Goal: Task Accomplishment & Management: Use online tool/utility

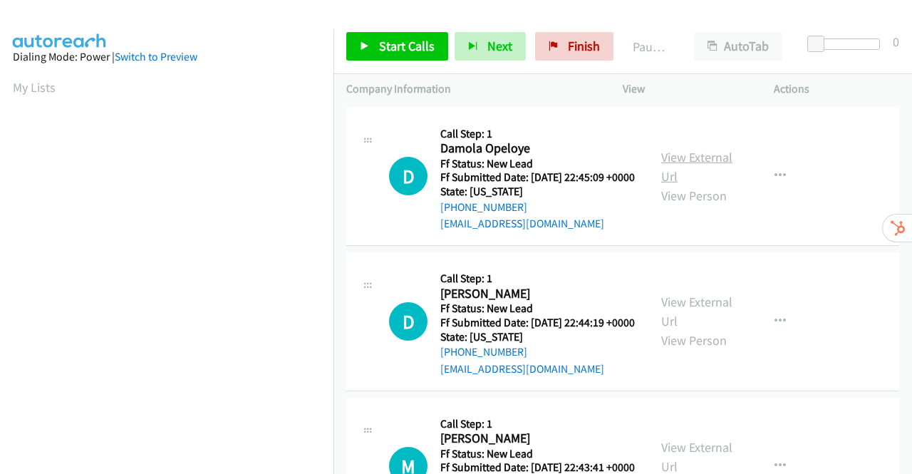
click at [690, 163] on link "View External Url" at bounding box center [696, 167] width 71 height 36
click at [675, 324] on link "View External Url" at bounding box center [696, 312] width 71 height 36
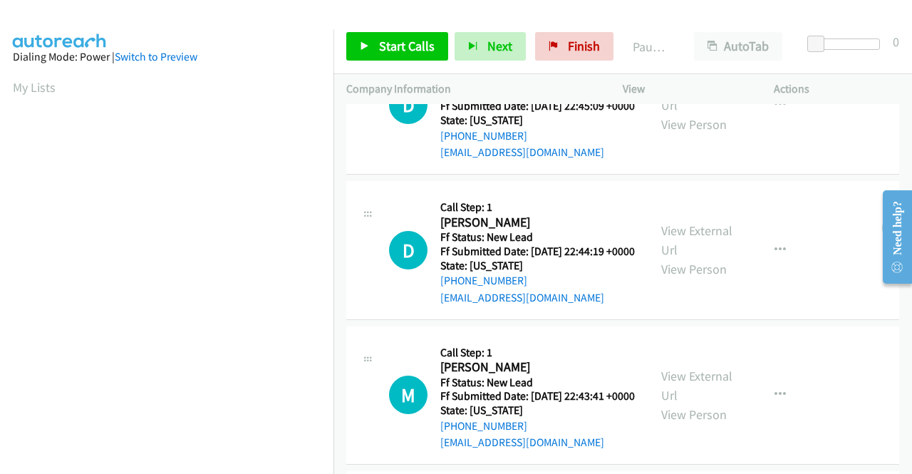
scroll to position [142, 0]
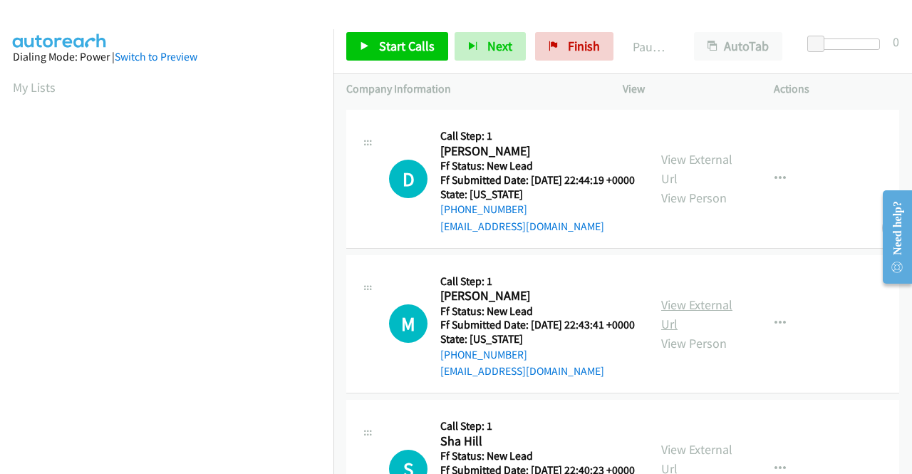
click at [687, 332] on link "View External Url" at bounding box center [696, 314] width 71 height 36
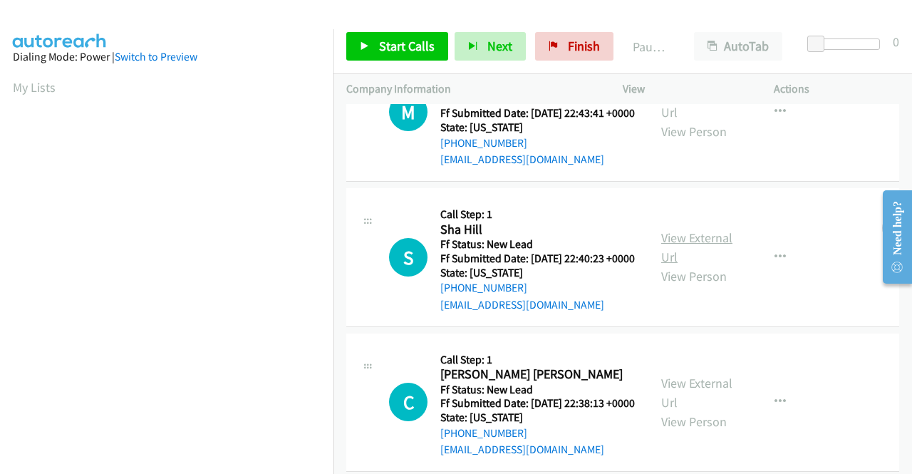
scroll to position [356, 0]
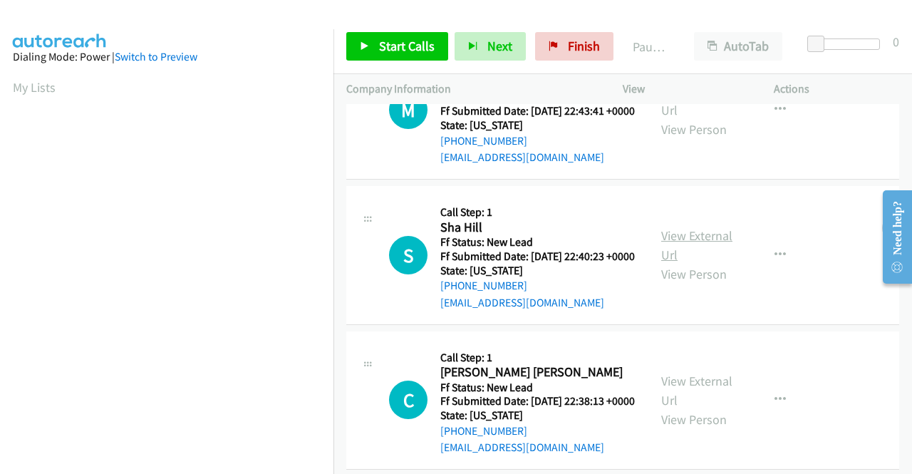
click at [668, 263] on link "View External Url" at bounding box center [696, 245] width 71 height 36
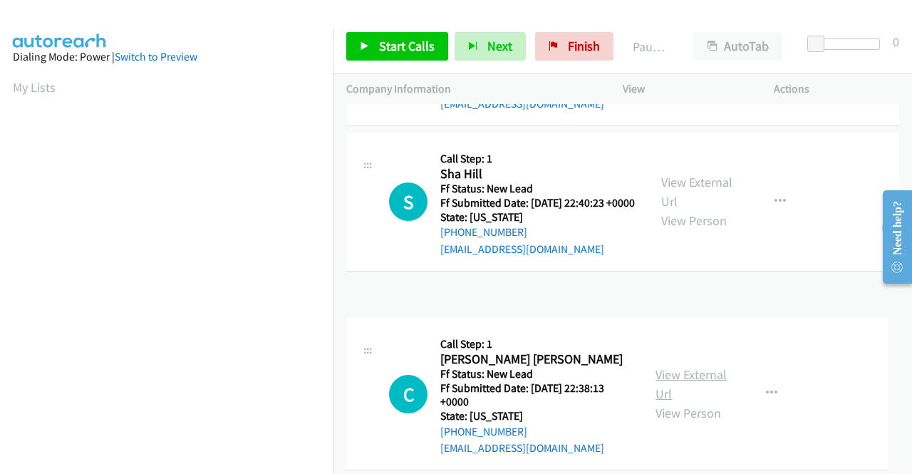
scroll to position [442, 0]
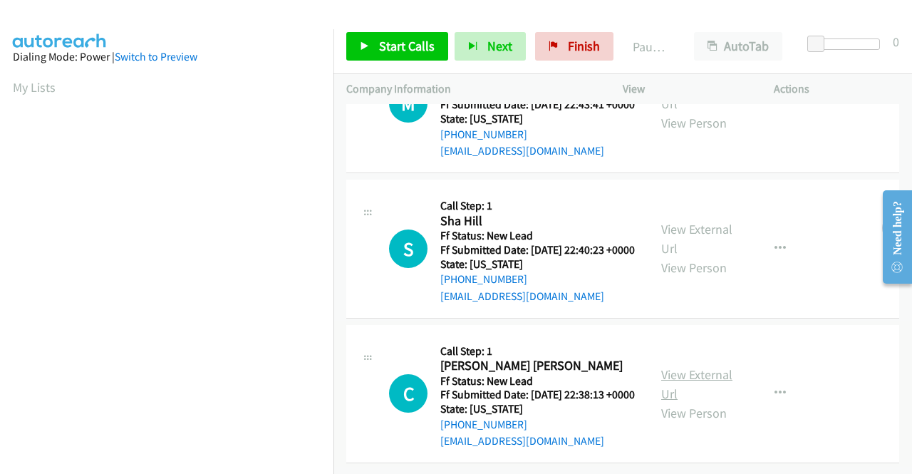
click at [699, 366] on link "View External Url" at bounding box center [696, 384] width 71 height 36
click at [402, 42] on span "Start Calls" at bounding box center [407, 46] width 56 height 16
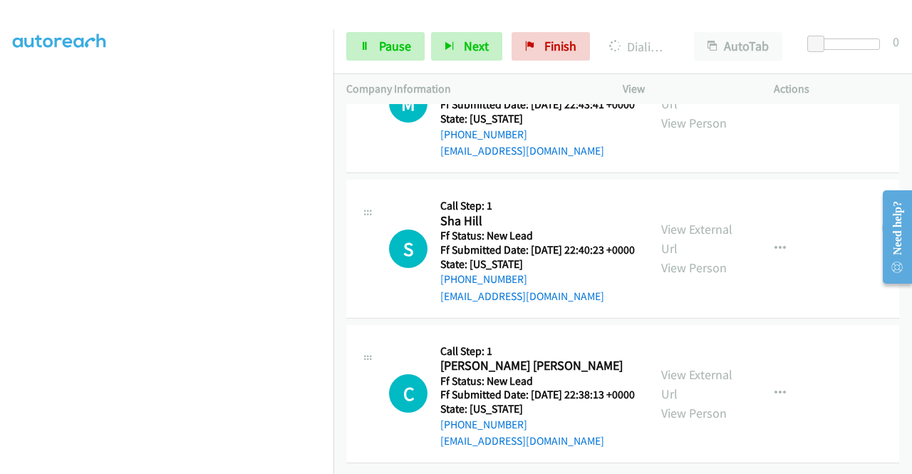
scroll to position [0, 0]
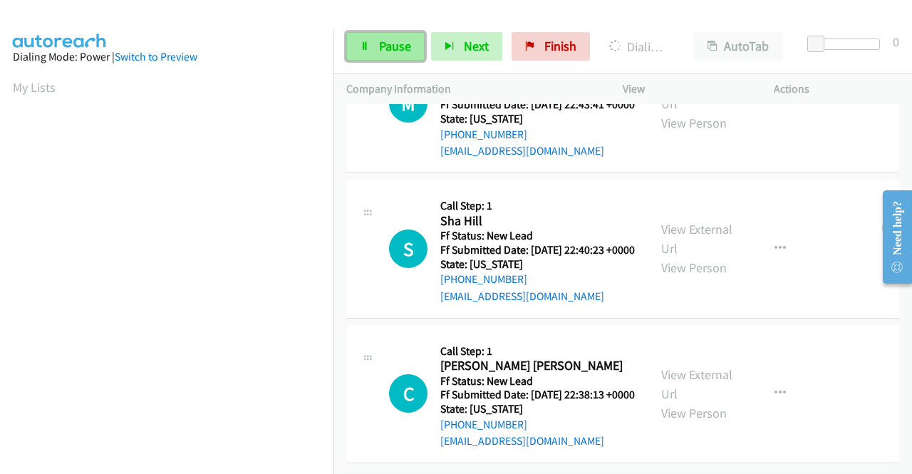
click at [380, 48] on span "Pause" at bounding box center [395, 46] width 32 height 16
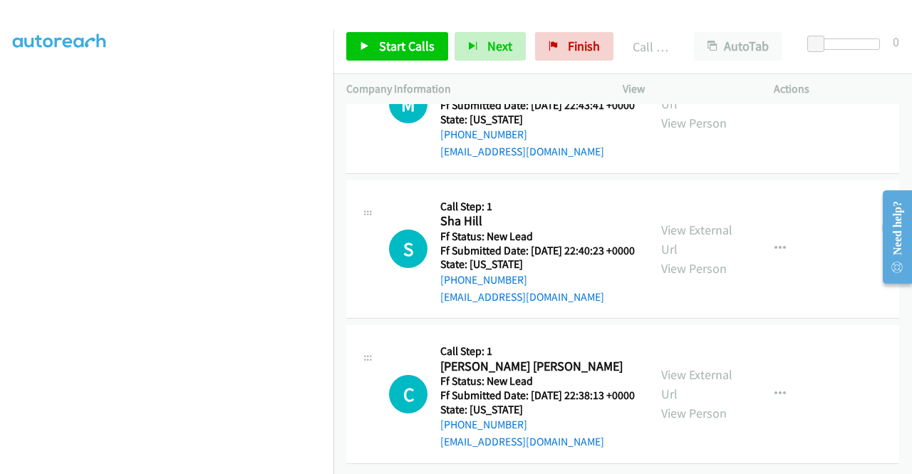
scroll to position [472, 0]
click at [389, 44] on span "Start Calls" at bounding box center [407, 46] width 56 height 16
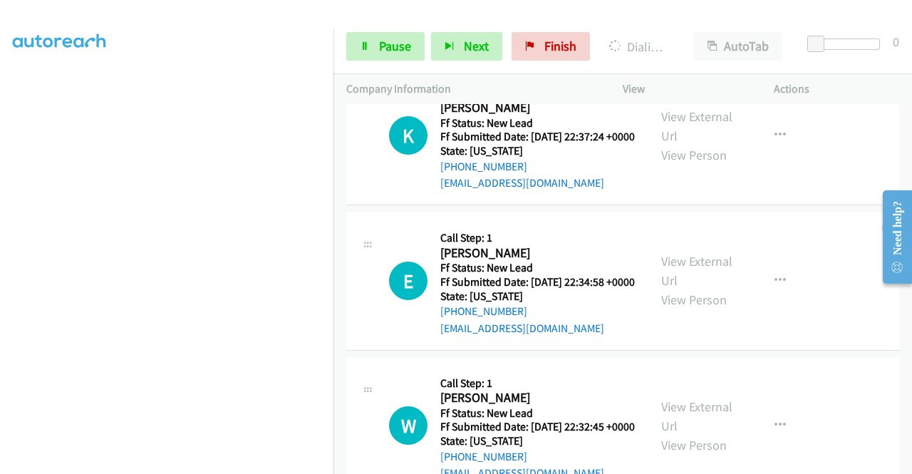
scroll to position [899, 0]
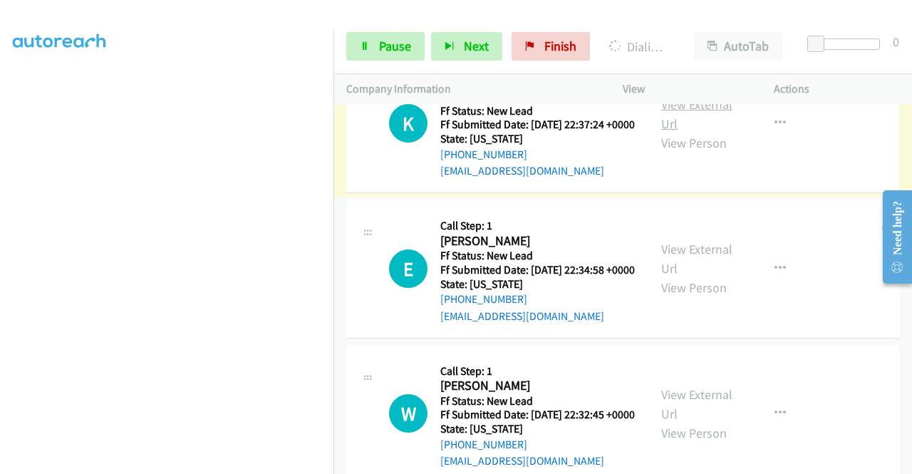
click at [697, 132] on link "View External Url" at bounding box center [696, 114] width 71 height 36
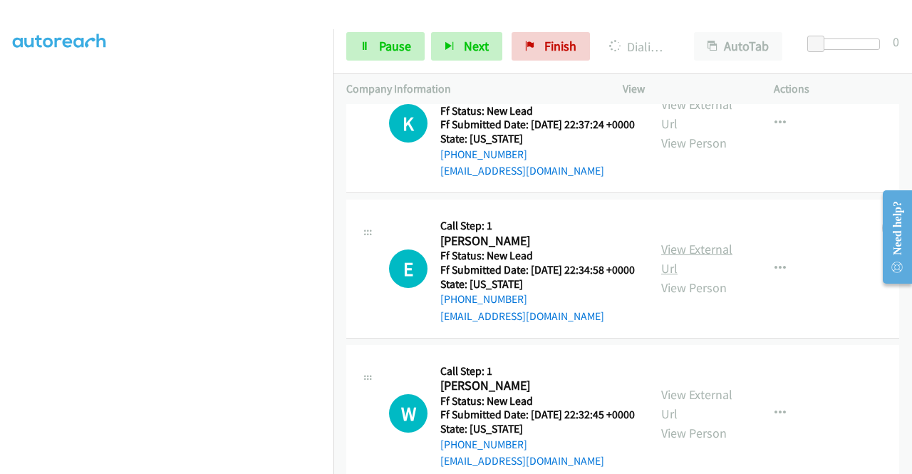
click at [705, 276] on link "View External Url" at bounding box center [696, 259] width 71 height 36
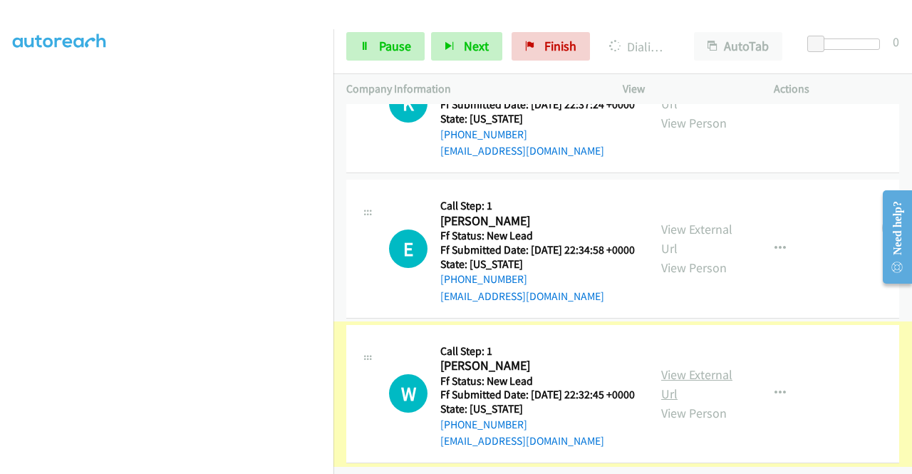
scroll to position [1039, 0]
click at [693, 366] on link "View External Url" at bounding box center [696, 384] width 71 height 36
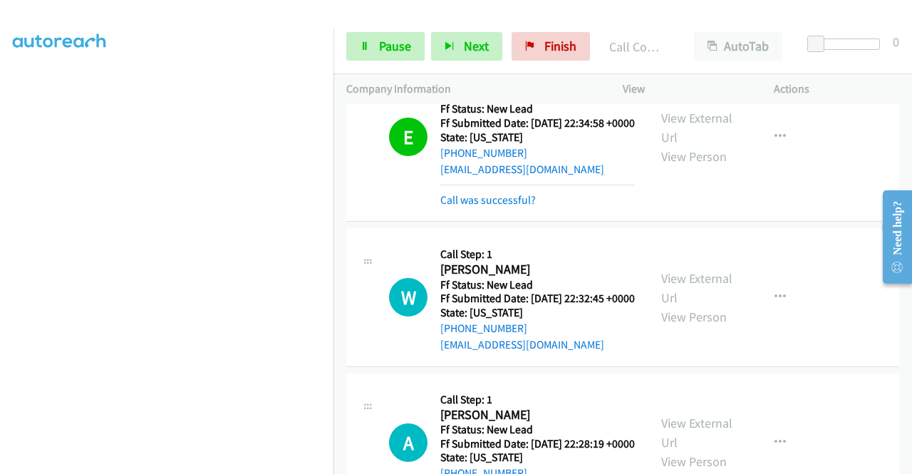
scroll to position [1178, 0]
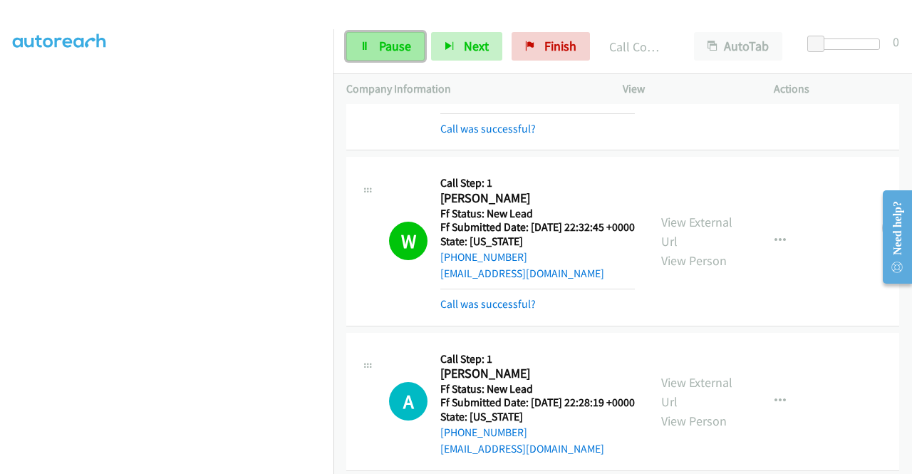
click at [383, 48] on span "Pause" at bounding box center [395, 46] width 32 height 16
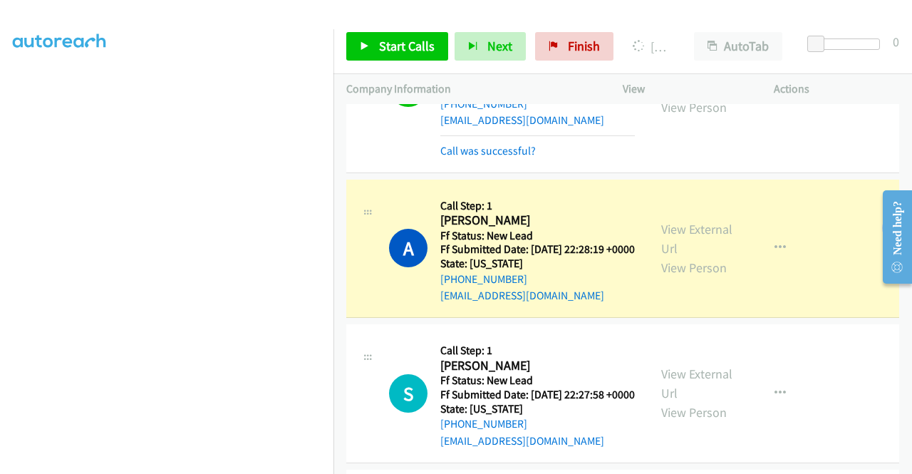
scroll to position [1391, 0]
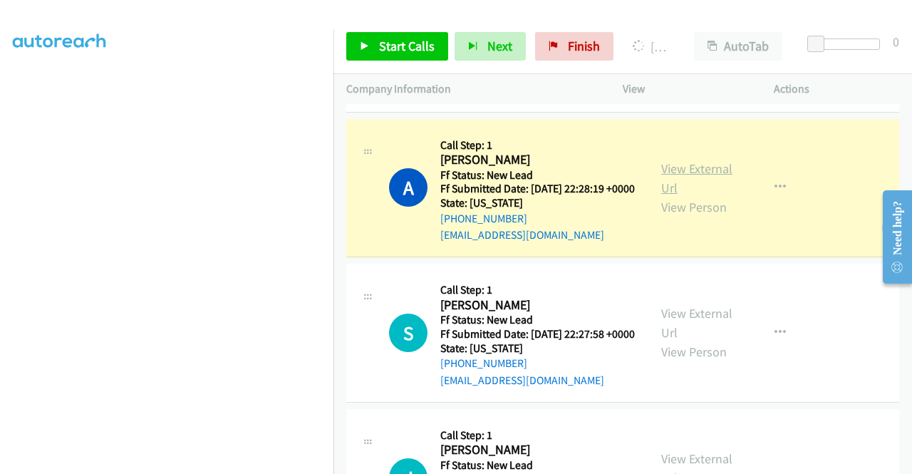
click at [709, 196] on link "View External Url" at bounding box center [696, 178] width 71 height 36
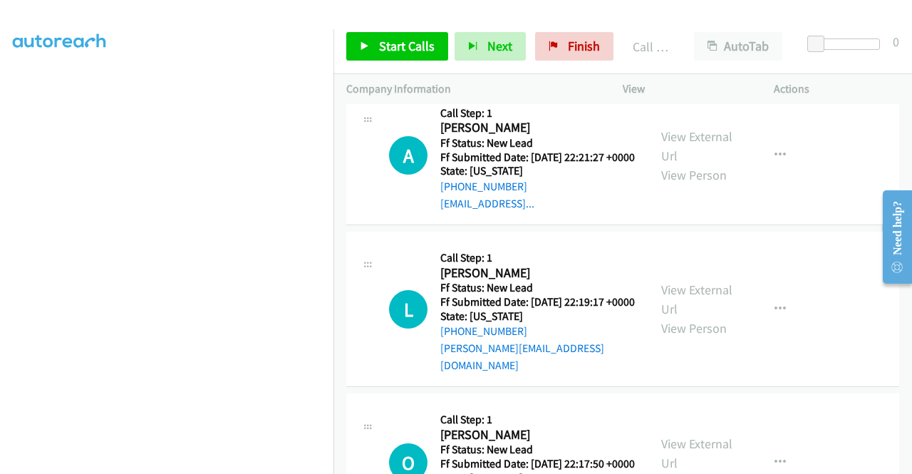
scroll to position [1890, 0]
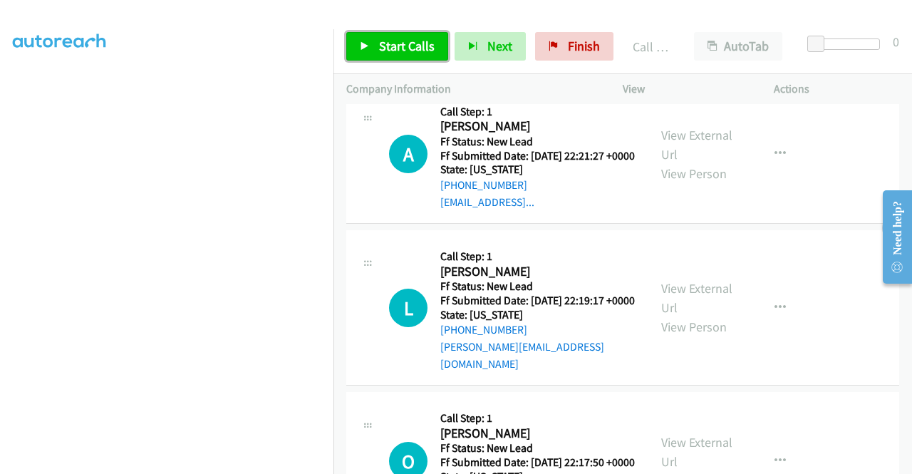
click at [398, 49] on span "Start Calls" at bounding box center [407, 46] width 56 height 16
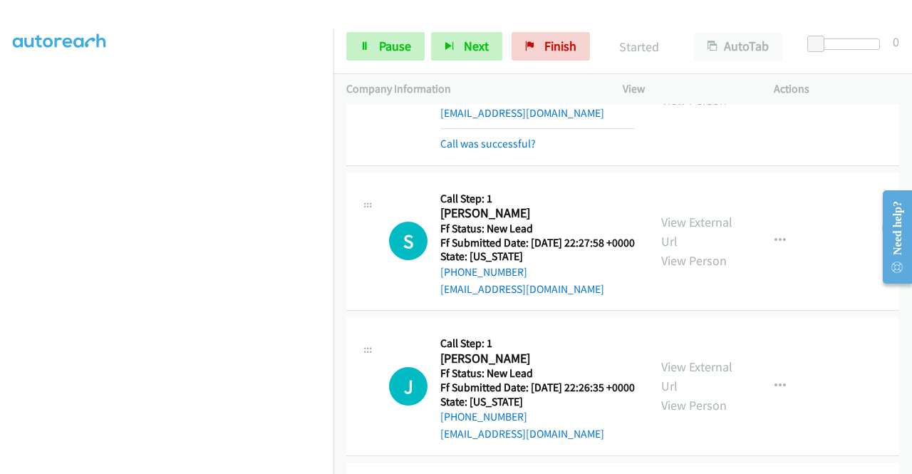
scroll to position [1534, 0]
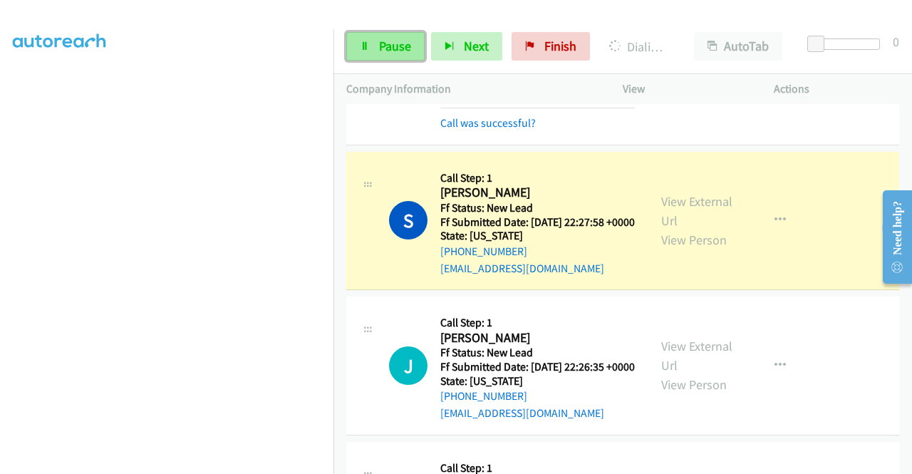
click at [398, 43] on span "Pause" at bounding box center [395, 46] width 32 height 16
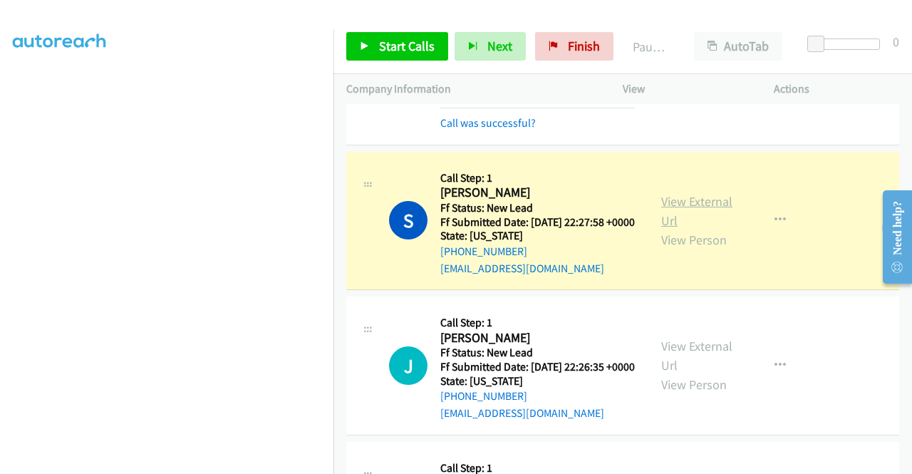
click at [691, 229] on link "View External Url" at bounding box center [696, 211] width 71 height 36
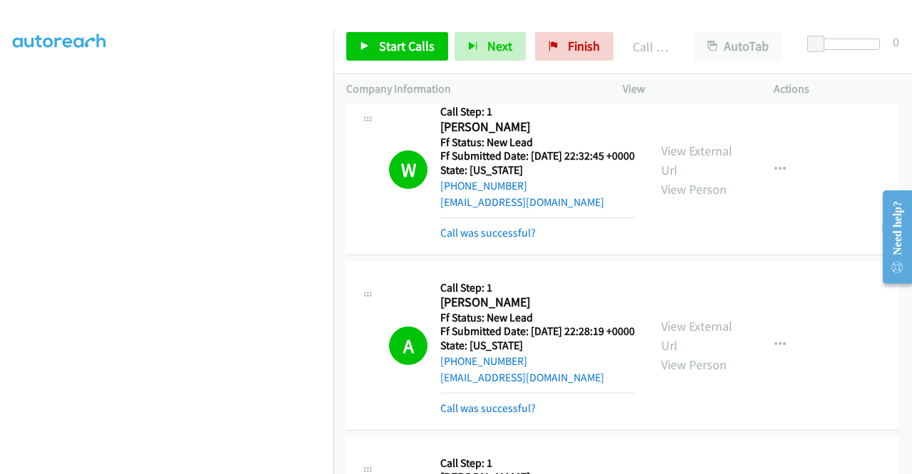
scroll to position [1463, 0]
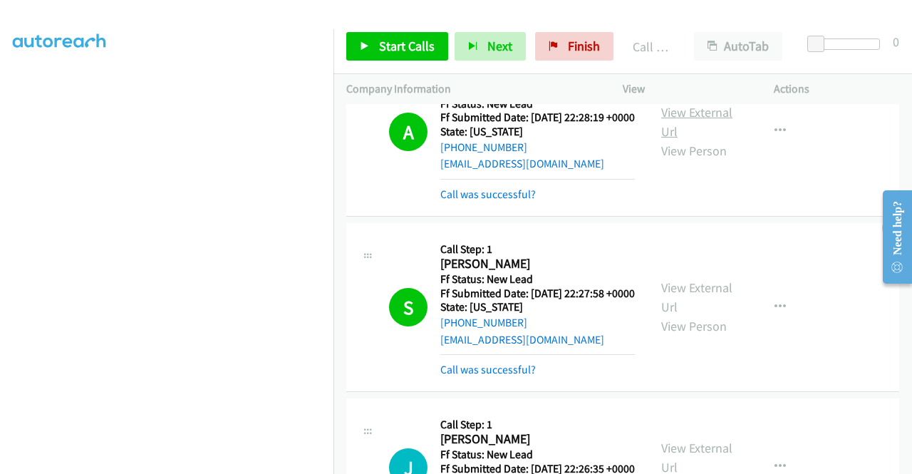
click at [669, 140] on link "View External Url" at bounding box center [696, 122] width 71 height 36
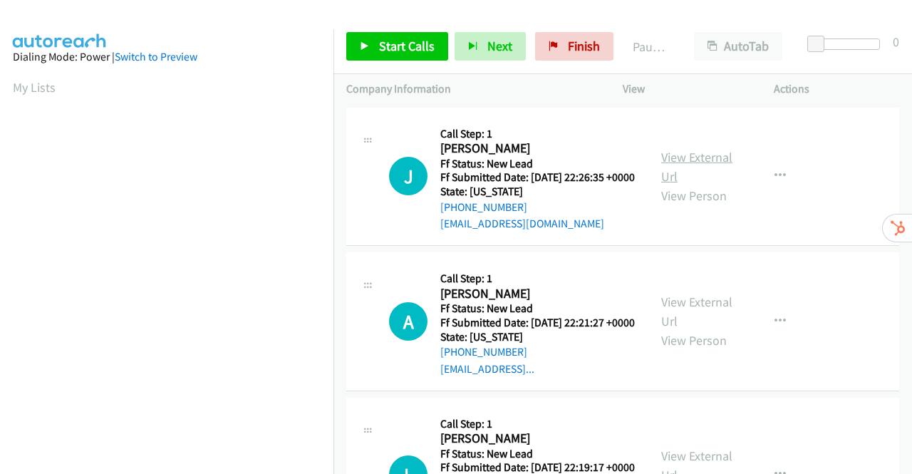
click at [680, 167] on link "View External Url" at bounding box center [696, 167] width 71 height 36
click at [684, 324] on link "View External Url" at bounding box center [696, 312] width 71 height 36
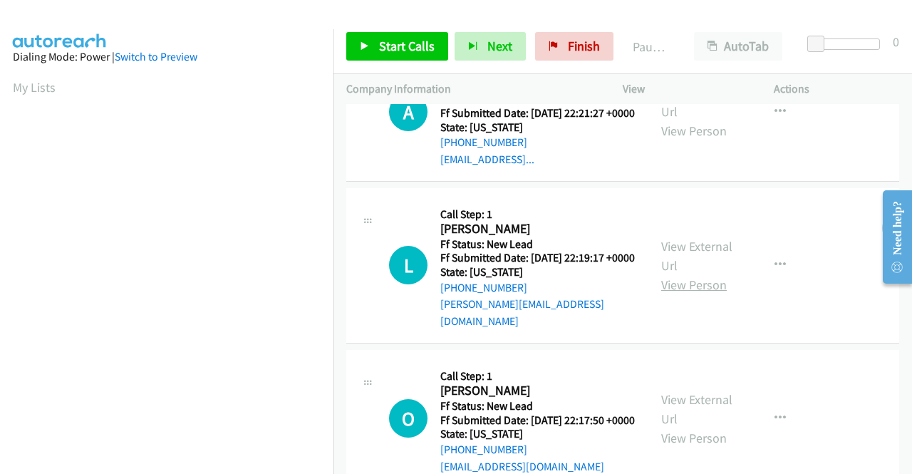
scroll to position [214, 0]
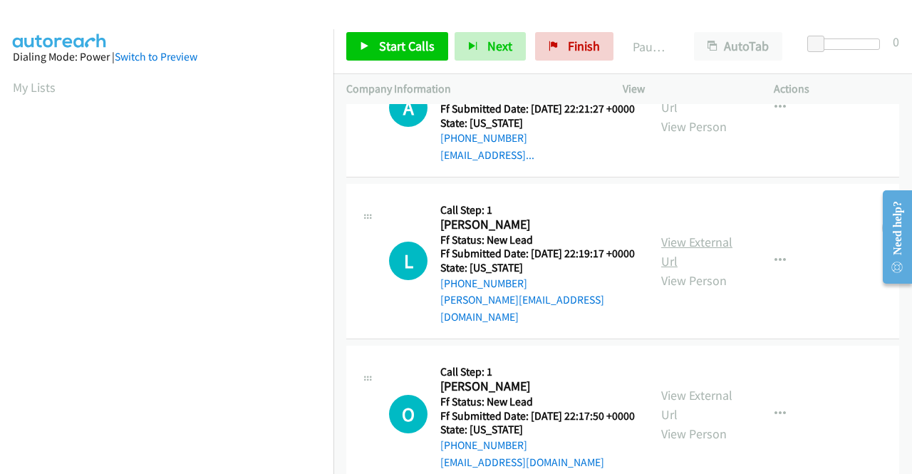
click at [697, 269] on link "View External Url" at bounding box center [696, 252] width 71 height 36
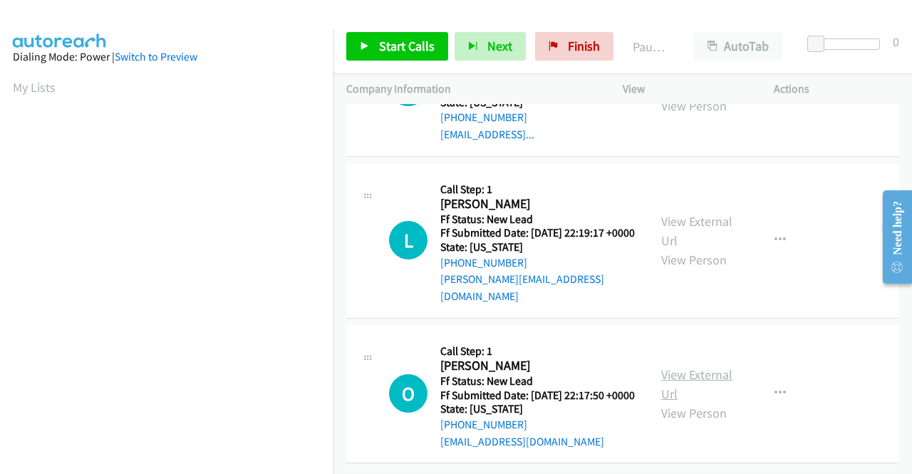
click at [695, 366] on link "View External Url" at bounding box center [696, 384] width 71 height 36
click at [375, 47] on link "Start Calls" at bounding box center [397, 46] width 102 height 28
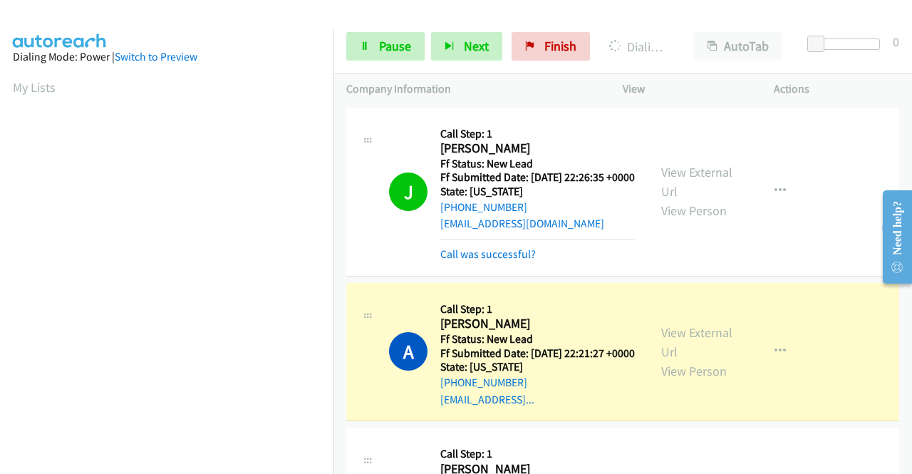
scroll to position [325, 0]
drag, startPoint x: 396, startPoint y: 49, endPoint x: 385, endPoint y: 63, distance: 17.8
click at [396, 49] on span "Pause" at bounding box center [395, 46] width 32 height 16
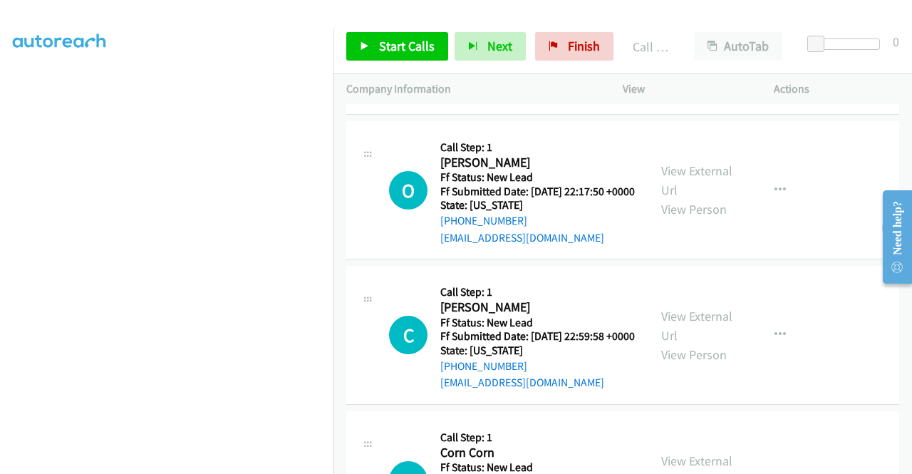
scroll to position [570, 0]
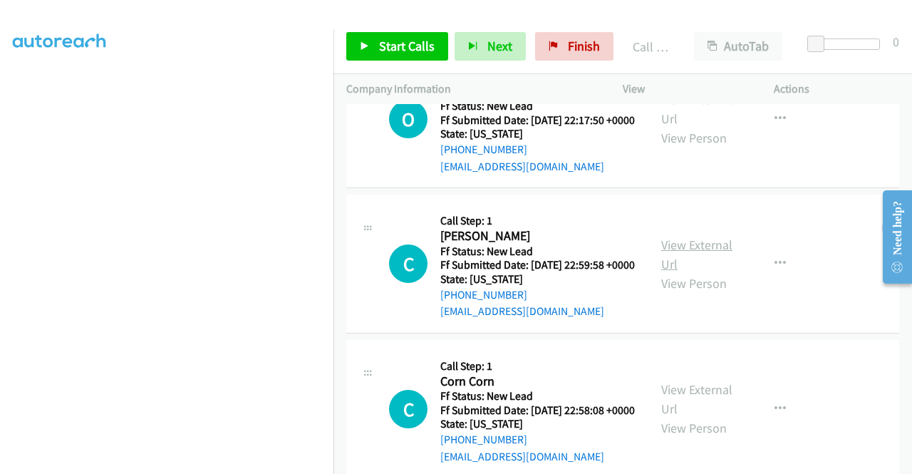
click at [674, 272] on link "View External Url" at bounding box center [696, 255] width 71 height 36
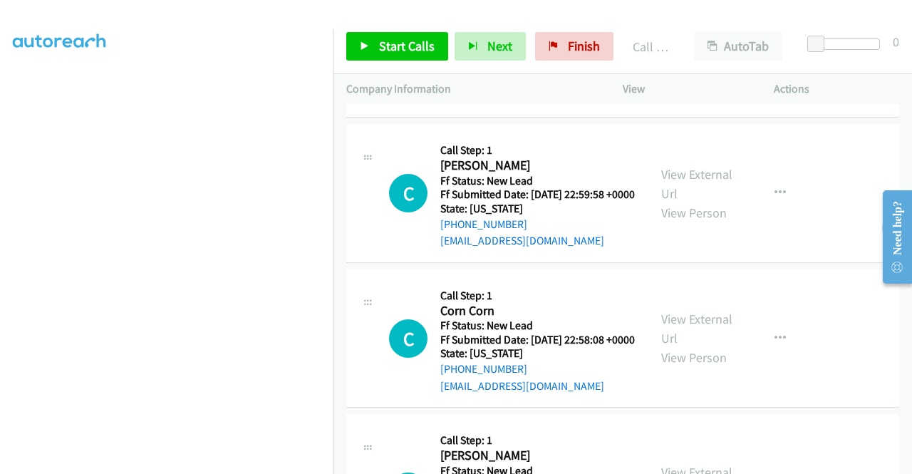
scroll to position [712, 0]
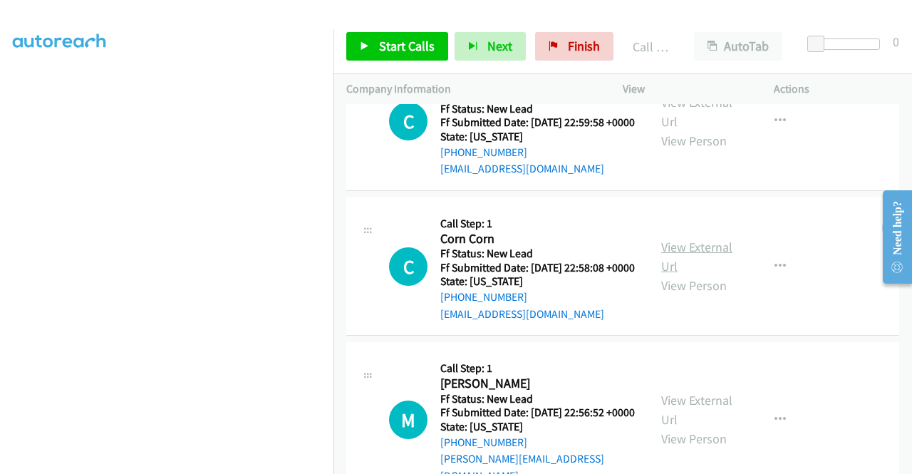
click at [683, 274] on link "View External Url" at bounding box center [696, 257] width 71 height 36
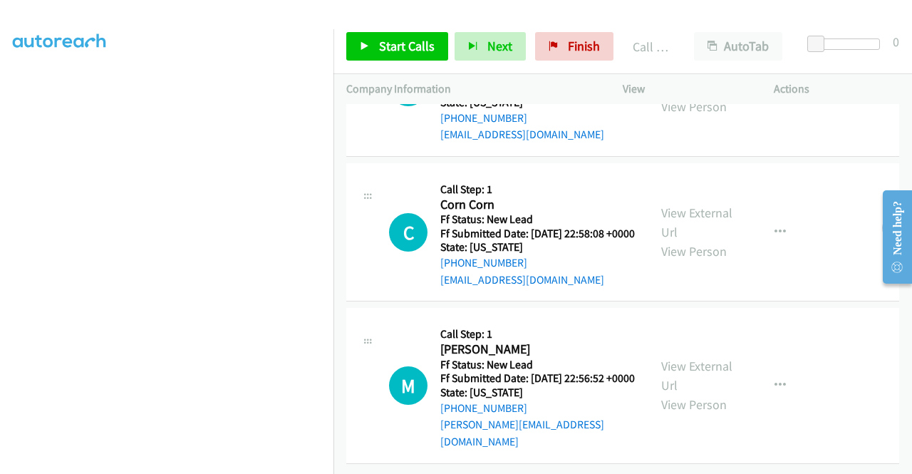
scroll to position [819, 0]
click at [665, 358] on link "View External Url" at bounding box center [696, 376] width 71 height 36
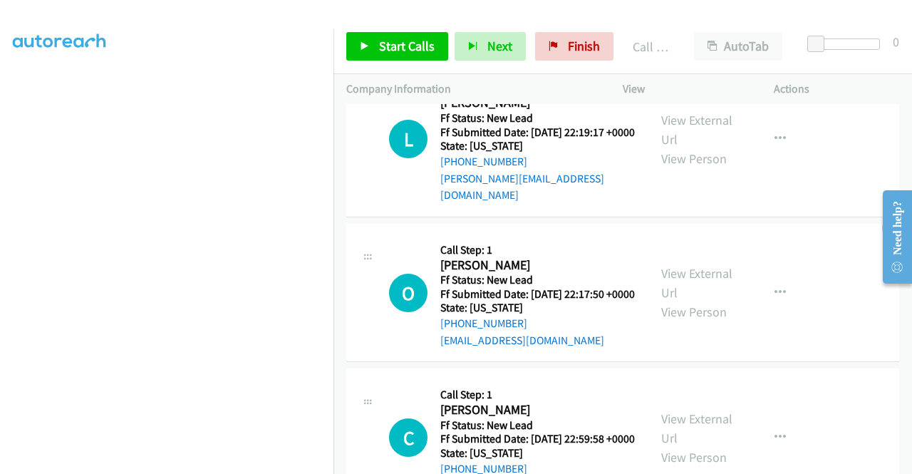
scroll to position [321, 0]
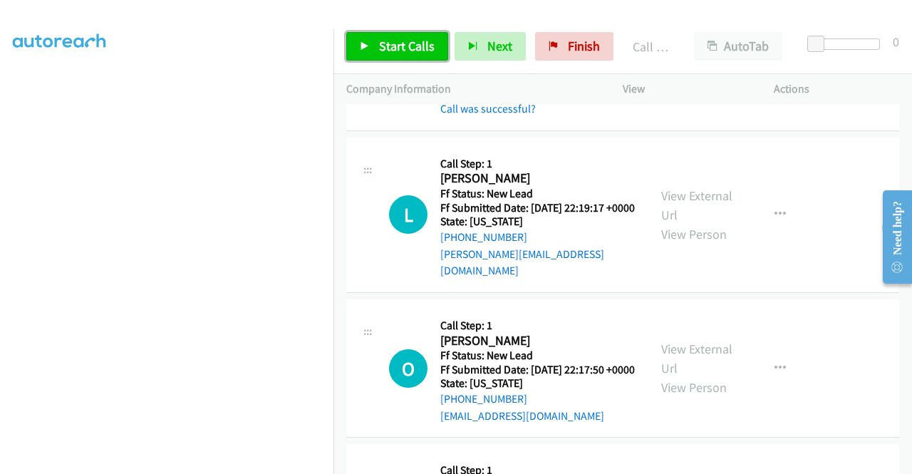
click at [402, 53] on span "Start Calls" at bounding box center [407, 46] width 56 height 16
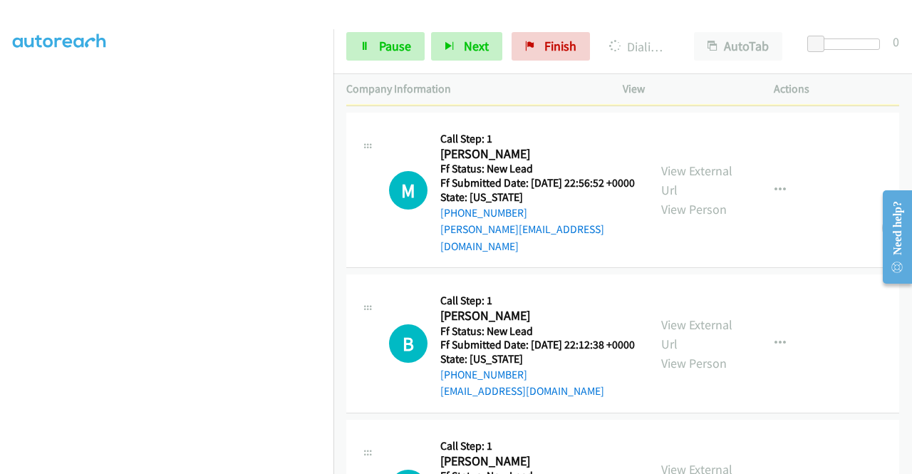
scroll to position [1048, 0]
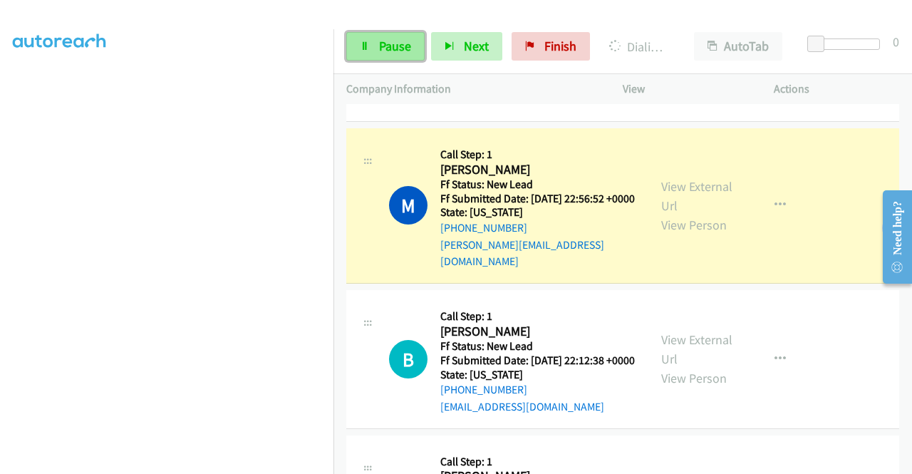
click at [382, 41] on span "Pause" at bounding box center [395, 46] width 32 height 16
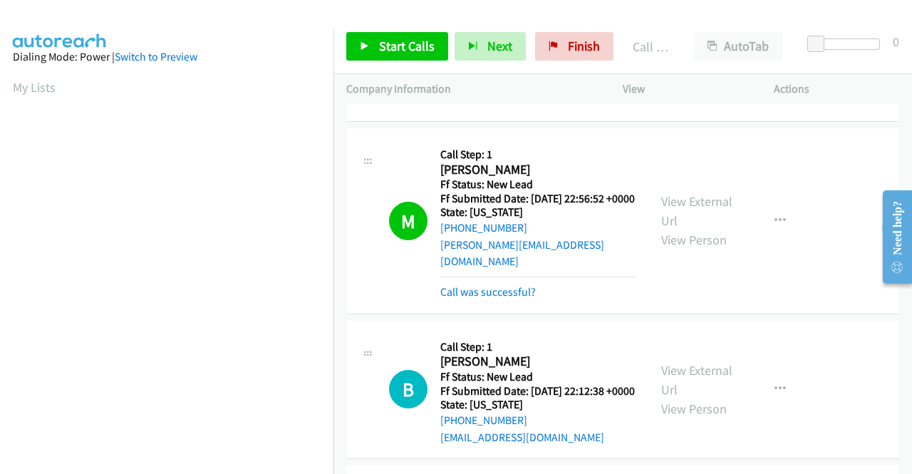
scroll to position [325, 0]
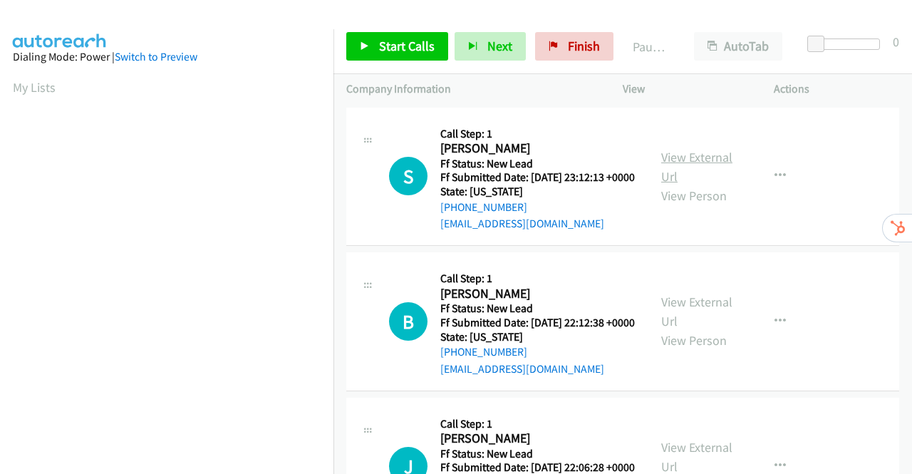
click at [689, 163] on link "View External Url" at bounding box center [696, 167] width 71 height 36
click at [687, 319] on link "View External Url" at bounding box center [696, 312] width 71 height 36
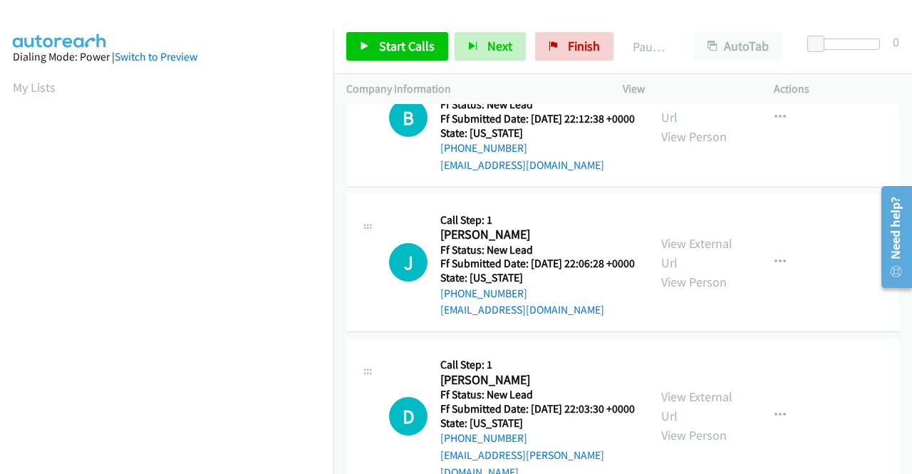
scroll to position [214, 0]
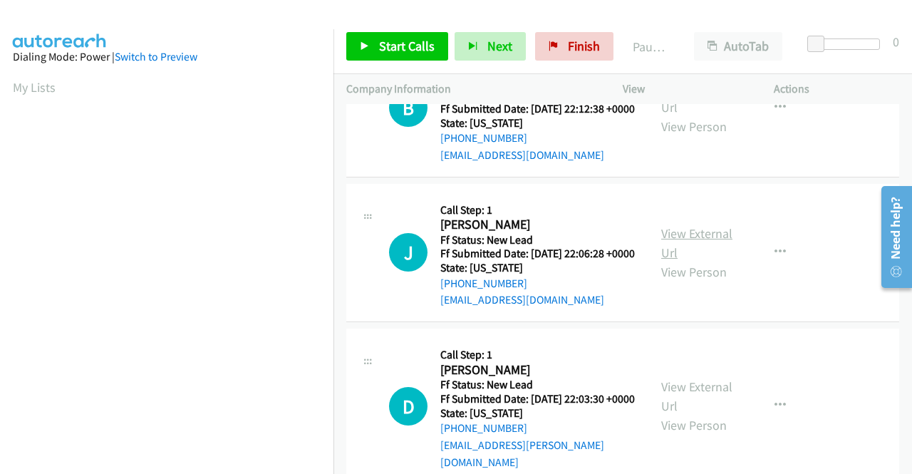
click at [705, 261] on link "View External Url" at bounding box center [696, 243] width 71 height 36
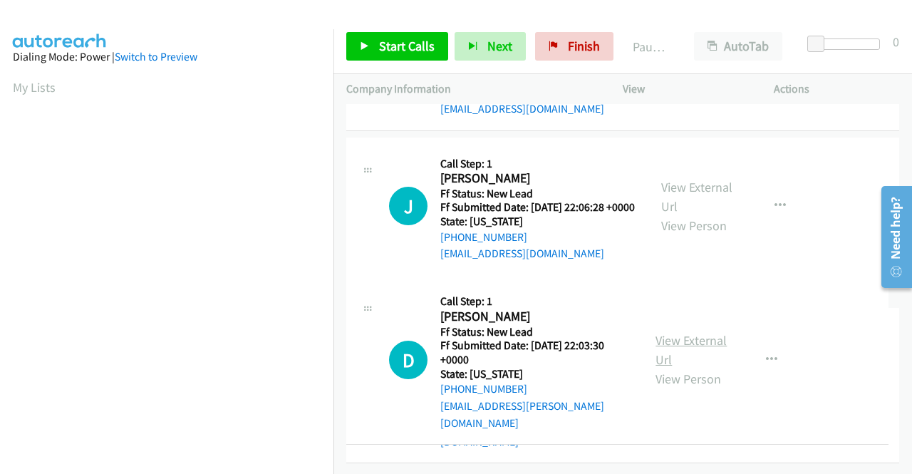
scroll to position [356, 0]
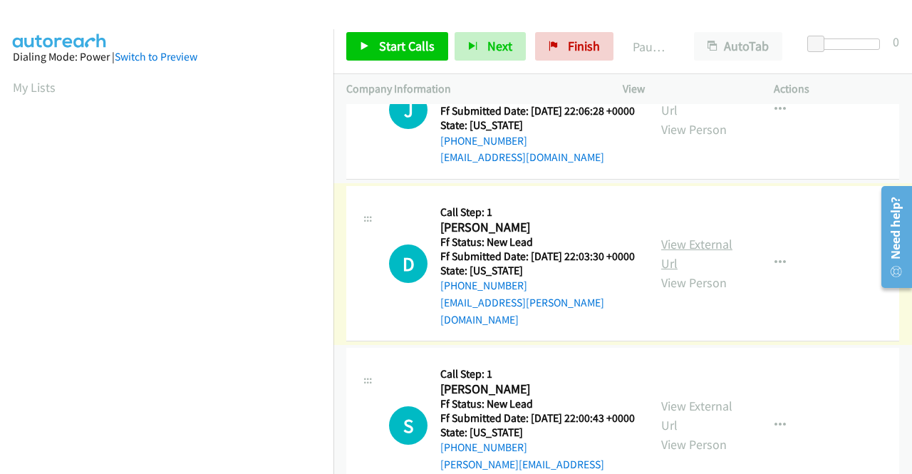
click at [687, 271] on link "View External Url" at bounding box center [696, 254] width 71 height 36
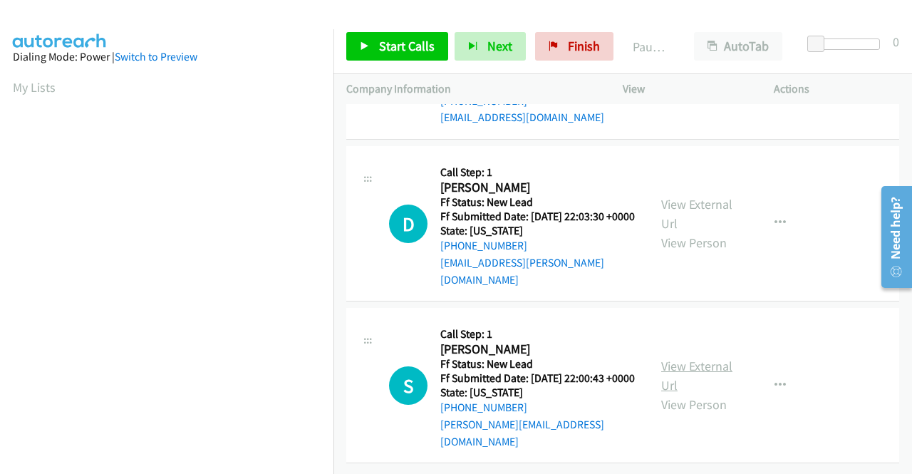
click at [710, 363] on link "View External Url" at bounding box center [696, 376] width 71 height 36
click at [393, 46] on span "Start Calls" at bounding box center [407, 46] width 56 height 16
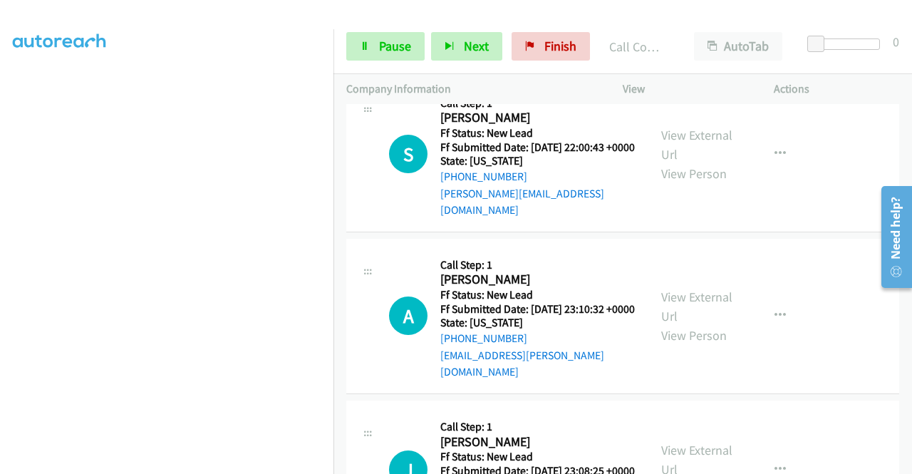
scroll to position [641, 0]
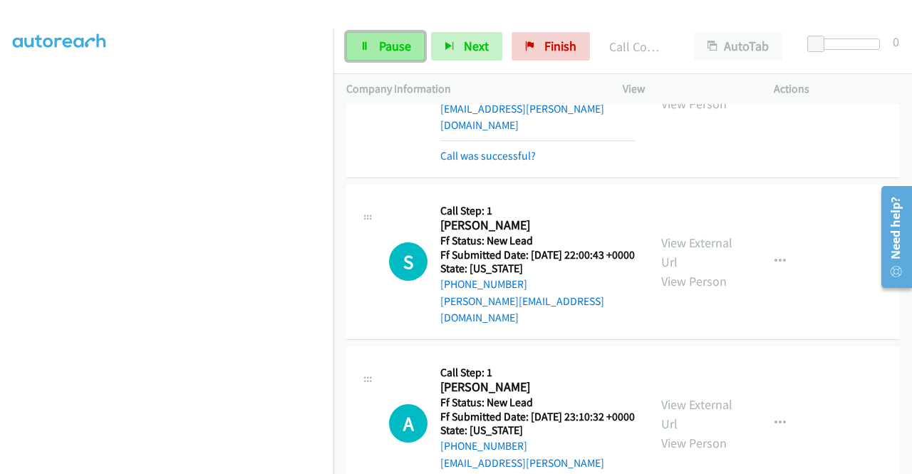
click at [392, 45] on span "Pause" at bounding box center [395, 46] width 32 height 16
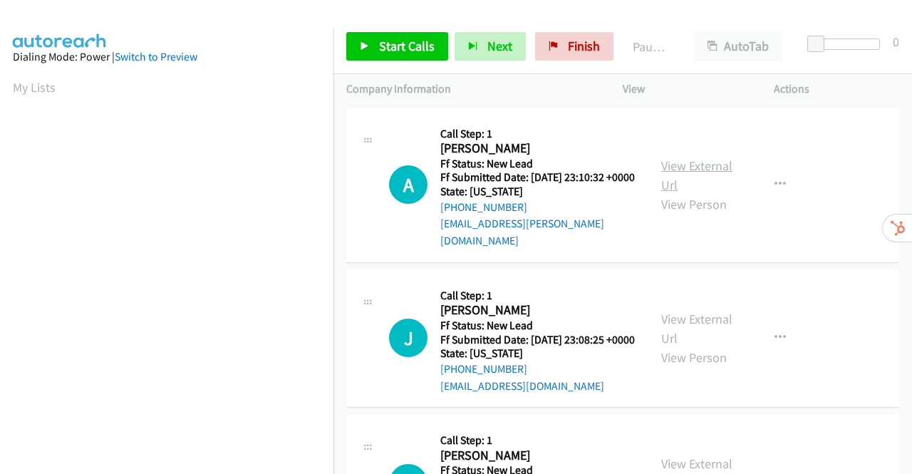
click at [668, 161] on link "View External Url" at bounding box center [696, 175] width 71 height 36
click at [707, 323] on link "View External Url" at bounding box center [696, 329] width 71 height 36
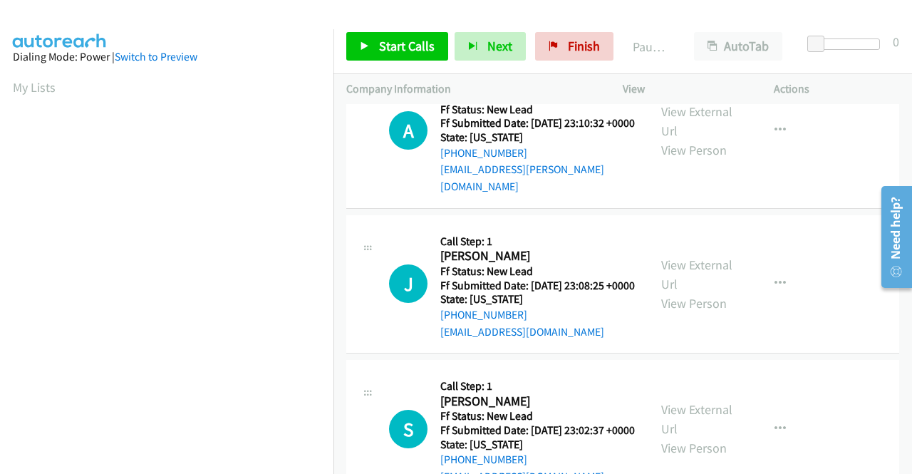
scroll to position [142, 0]
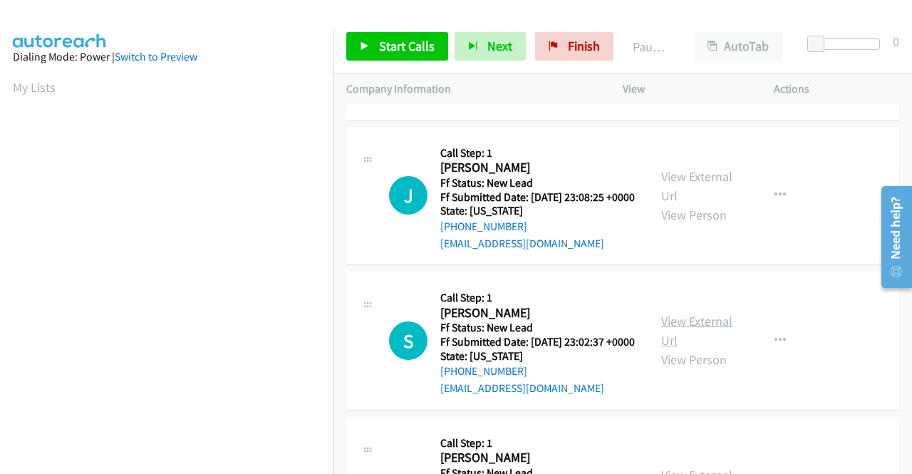
click at [685, 338] on link "View External Url" at bounding box center [696, 331] width 71 height 36
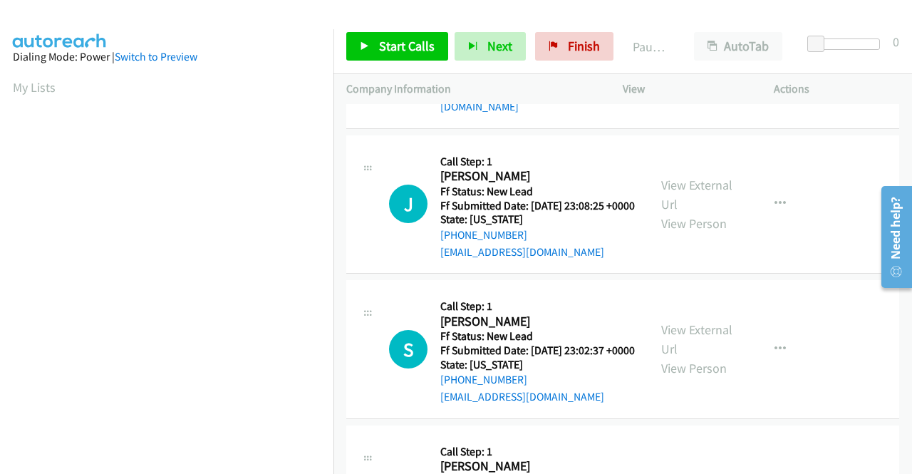
scroll to position [0, 0]
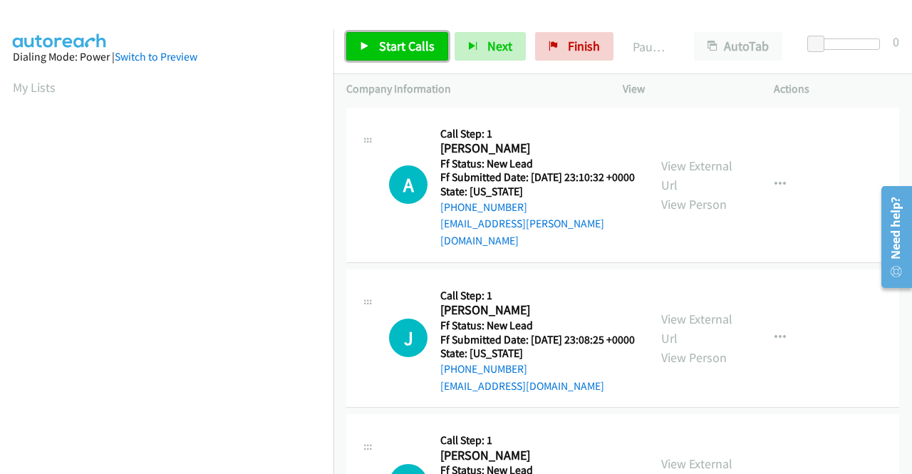
click at [380, 52] on span "Start Calls" at bounding box center [407, 46] width 56 height 16
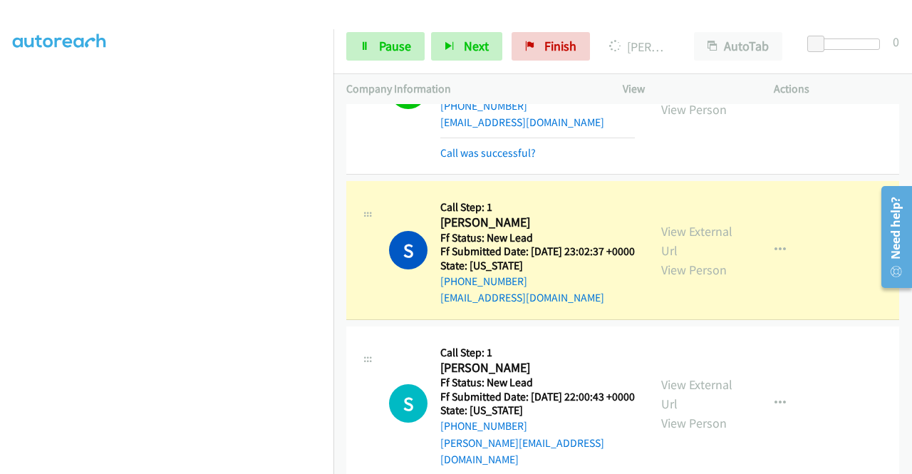
scroll to position [456, 0]
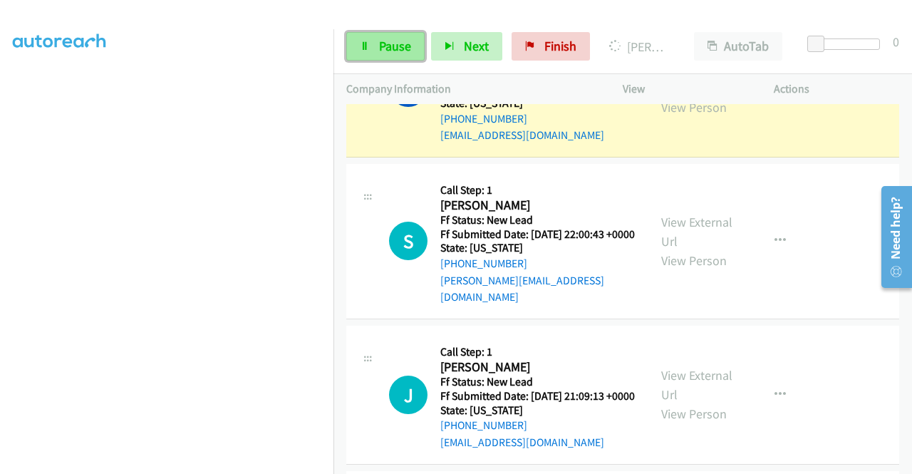
click at [390, 39] on span "Pause" at bounding box center [395, 46] width 32 height 16
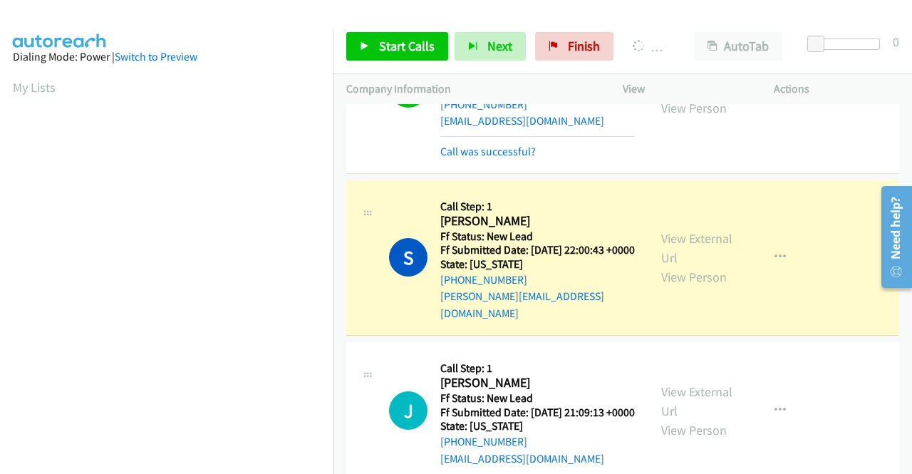
scroll to position [325, 0]
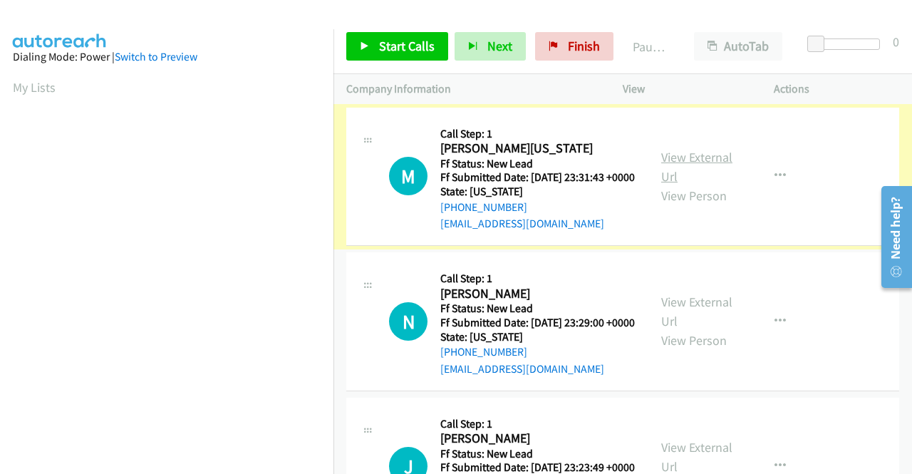
click at [708, 167] on link "View External Url" at bounding box center [696, 167] width 71 height 36
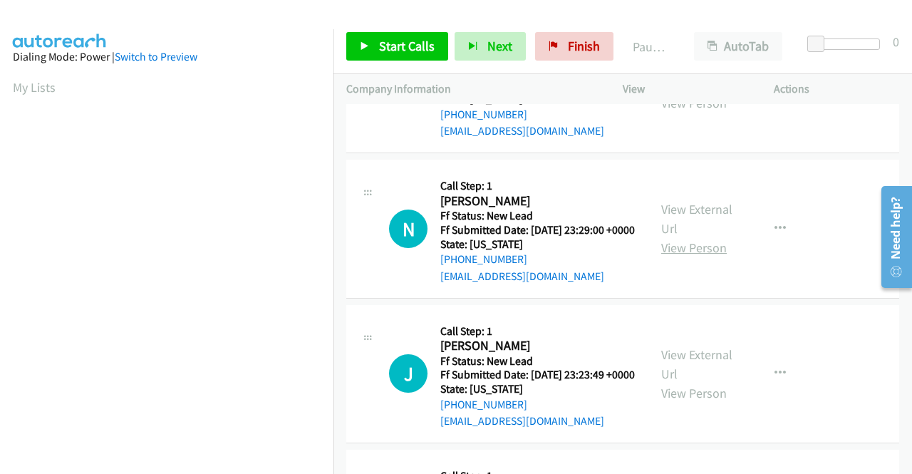
scroll to position [142, 0]
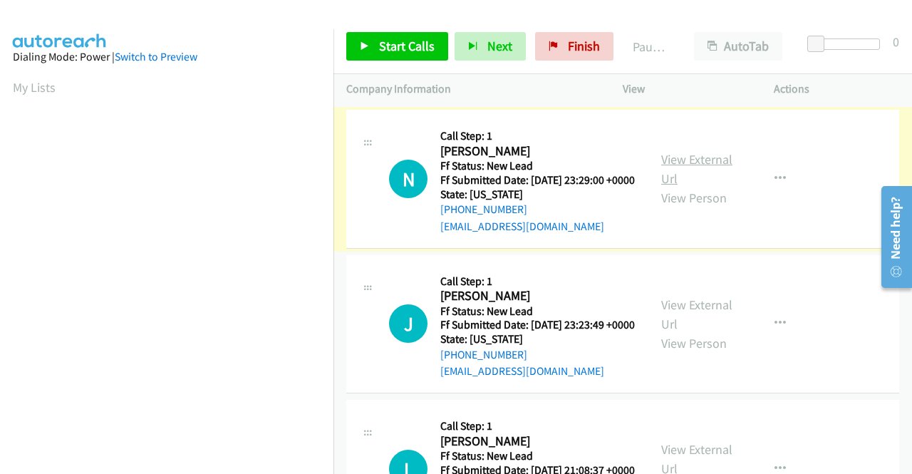
click at [691, 177] on link "View External Url" at bounding box center [696, 169] width 71 height 36
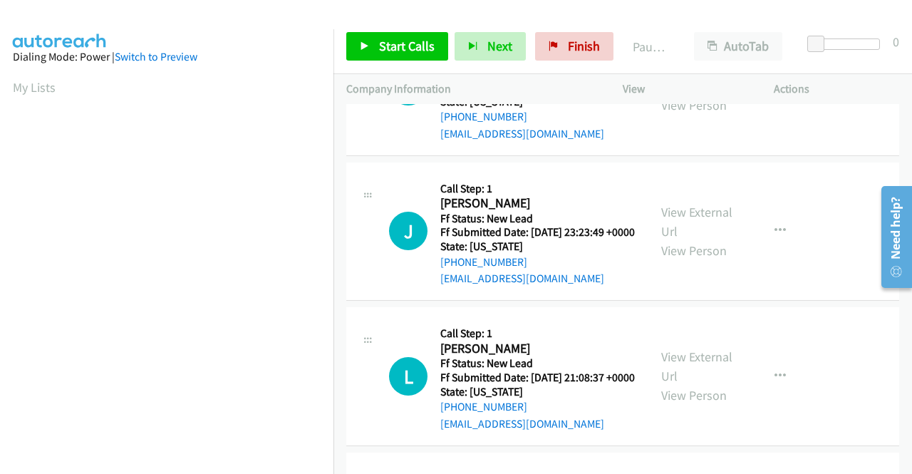
scroll to position [285, 0]
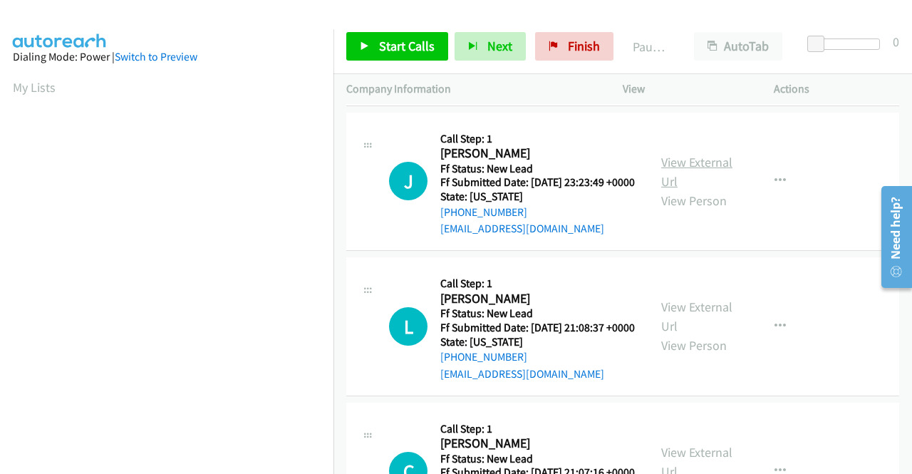
click at [686, 190] on link "View External Url" at bounding box center [696, 172] width 71 height 36
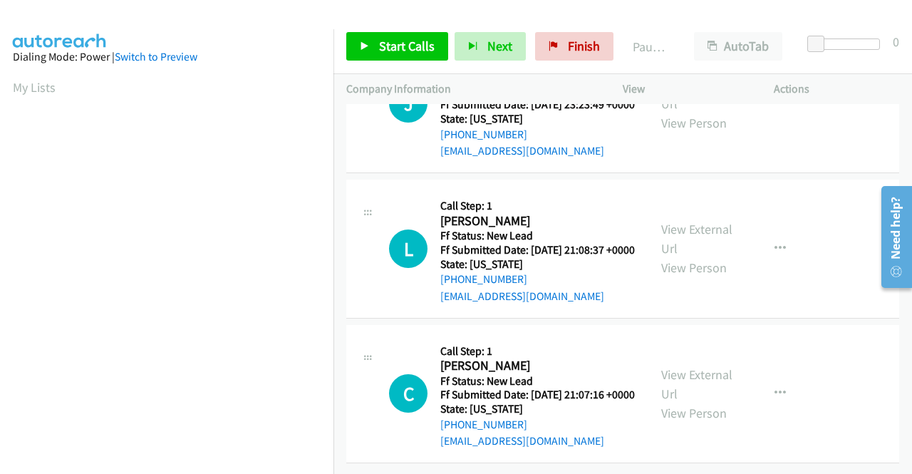
scroll to position [442, 0]
click at [707, 221] on link "View External Url" at bounding box center [696, 239] width 71 height 36
click at [702, 366] on link "View External Url" at bounding box center [696, 384] width 71 height 36
click at [379, 44] on span "Start Calls" at bounding box center [407, 46] width 56 height 16
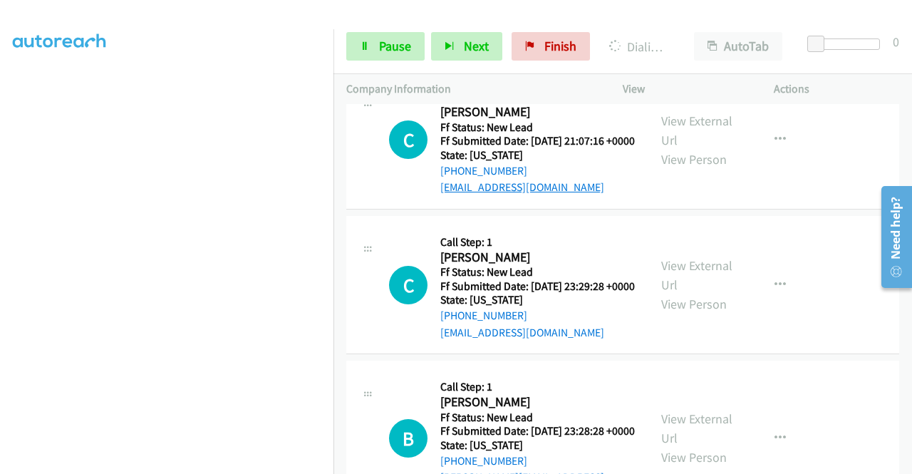
scroll to position [712, 0]
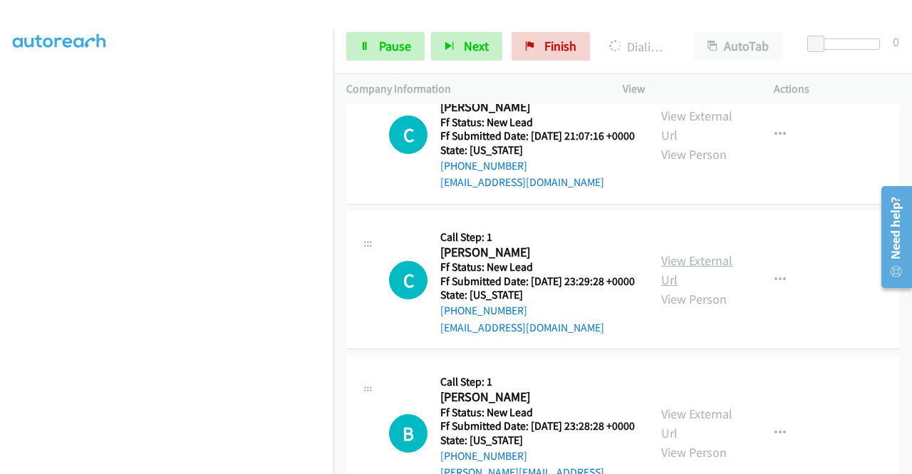
click at [685, 288] on link "View External Url" at bounding box center [696, 270] width 71 height 36
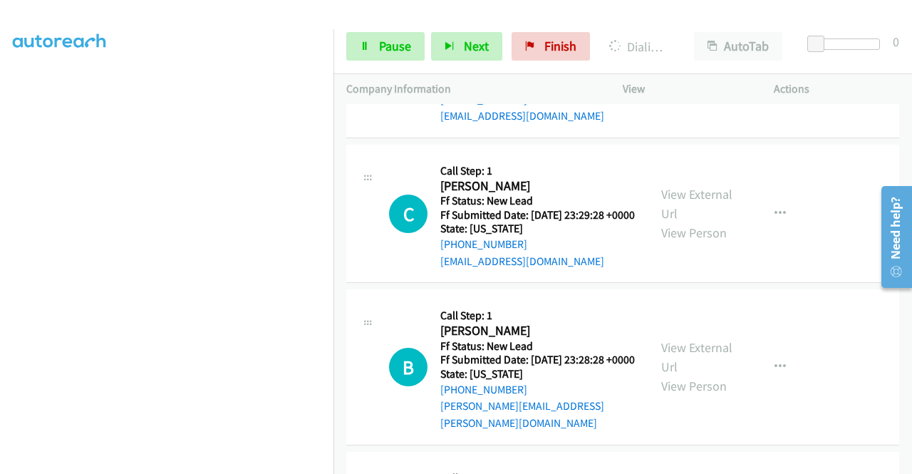
scroll to position [855, 0]
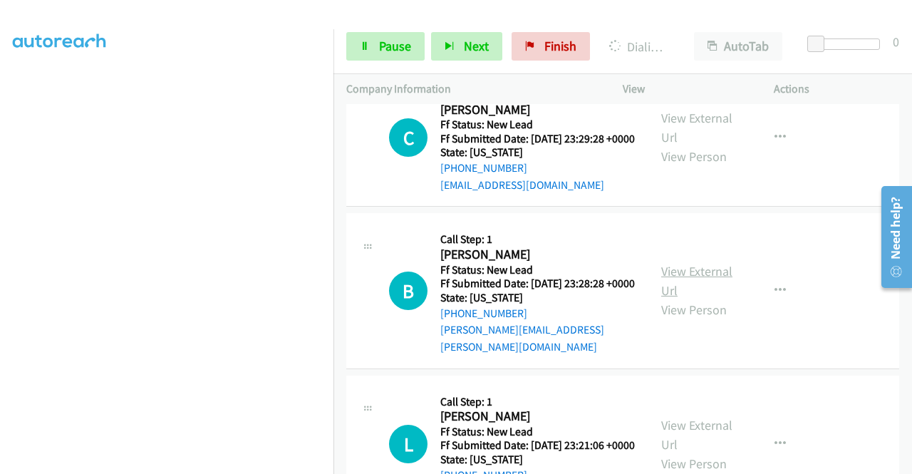
click at [704, 299] on link "View External Url" at bounding box center [696, 281] width 71 height 36
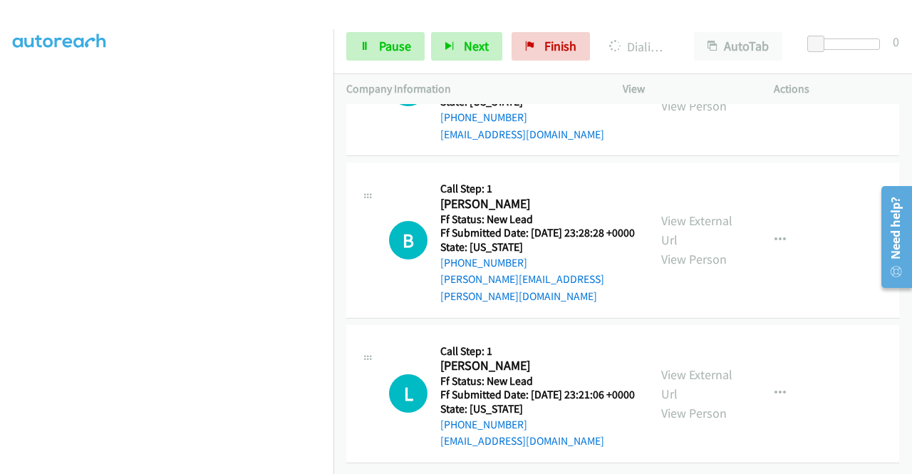
scroll to position [1009, 0]
click at [708, 366] on link "View External Url" at bounding box center [696, 384] width 71 height 36
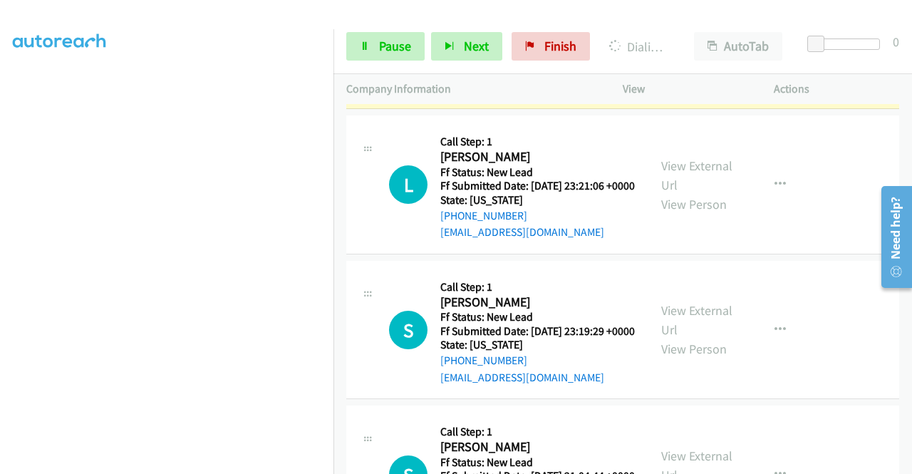
scroll to position [1196, 0]
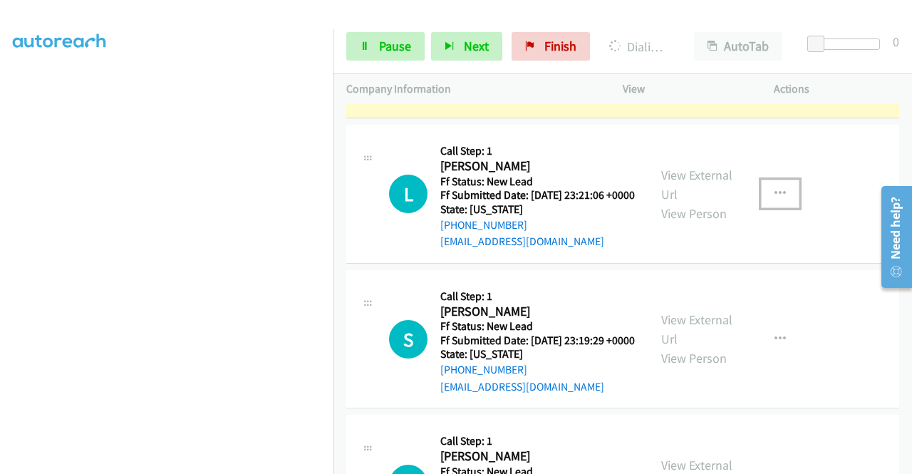
click at [774, 199] on icon "button" at bounding box center [779, 193] width 11 height 11
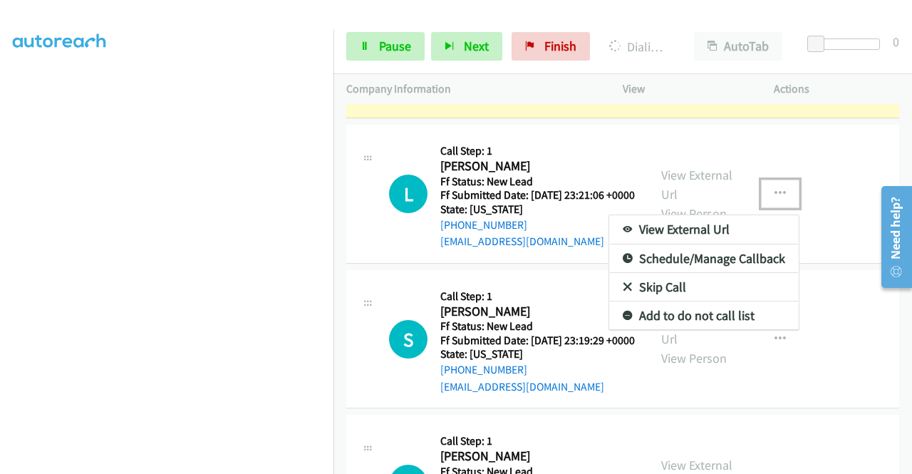
click at [645, 301] on link "Skip Call" at bounding box center [704, 287] width 190 height 28
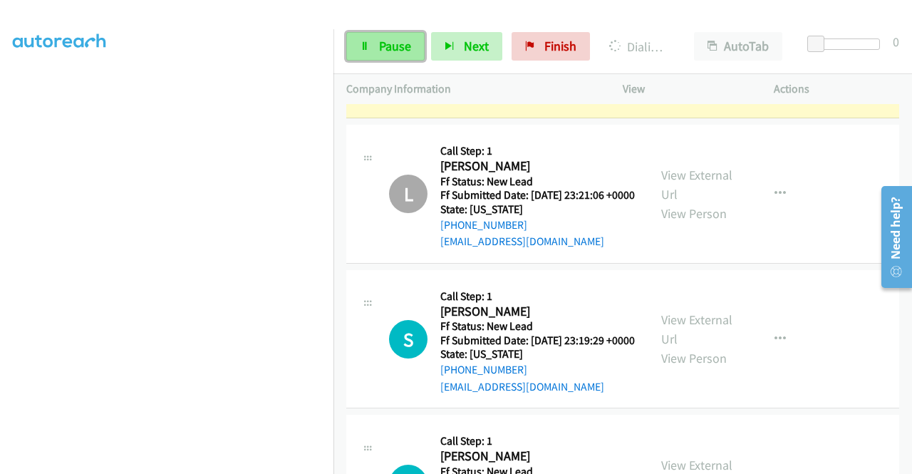
click at [380, 45] on span "Pause" at bounding box center [395, 46] width 32 height 16
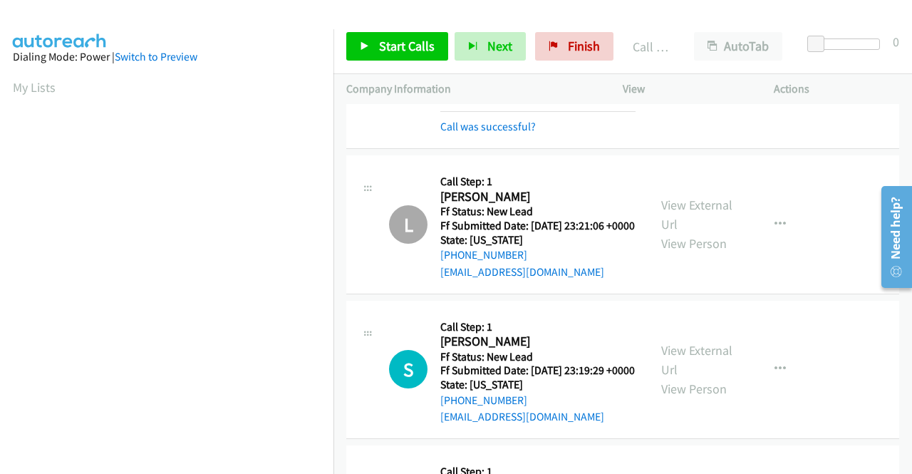
scroll to position [1211, 0]
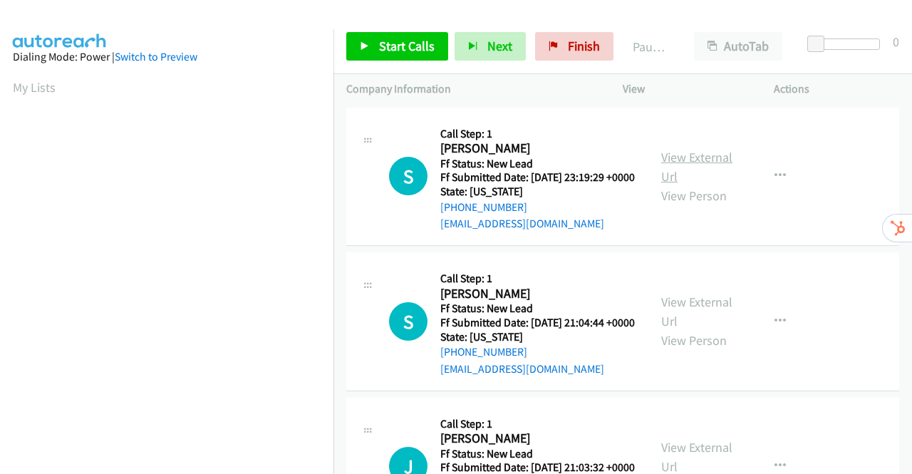
click at [687, 164] on link "View External Url" at bounding box center [696, 167] width 71 height 36
click at [691, 327] on link "View External Url" at bounding box center [696, 312] width 71 height 36
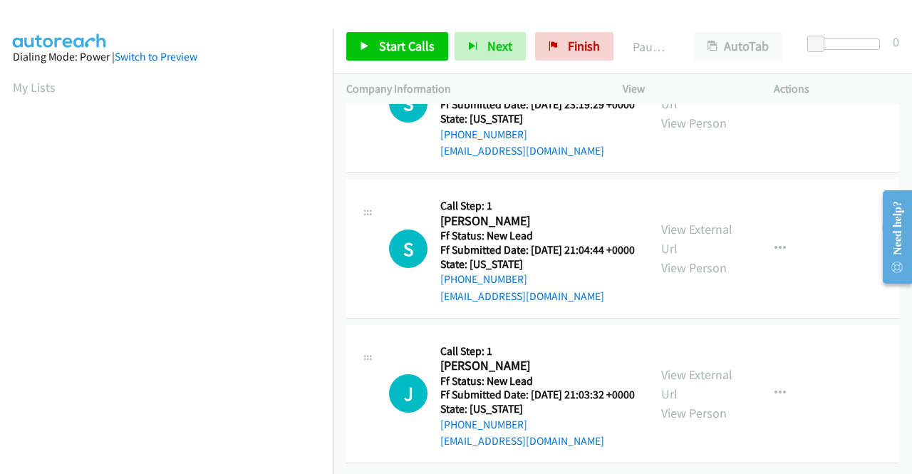
scroll to position [124, 0]
click at [688, 366] on link "View External Url" at bounding box center [696, 384] width 71 height 36
click at [408, 43] on span "Start Calls" at bounding box center [407, 46] width 56 height 16
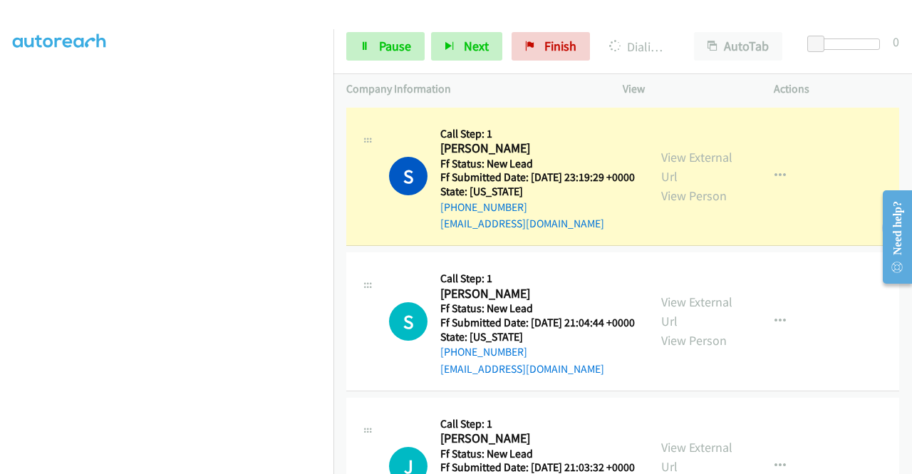
scroll to position [0, 0]
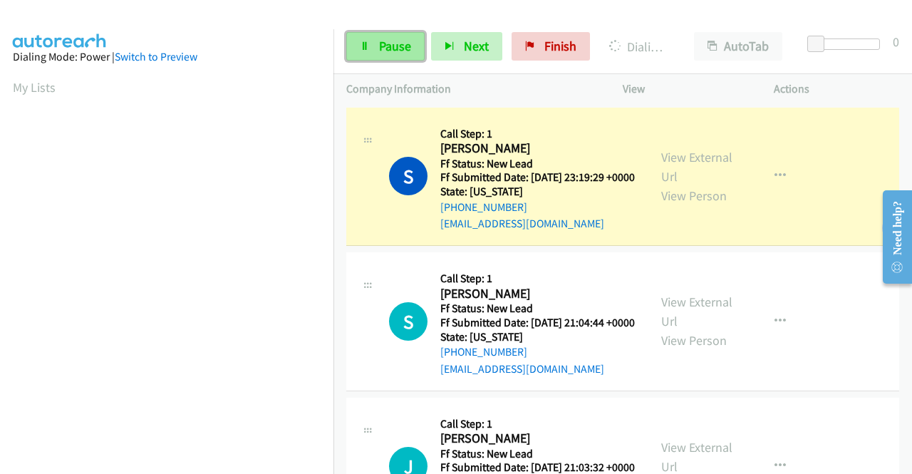
click at [393, 41] on span "Pause" at bounding box center [395, 46] width 32 height 16
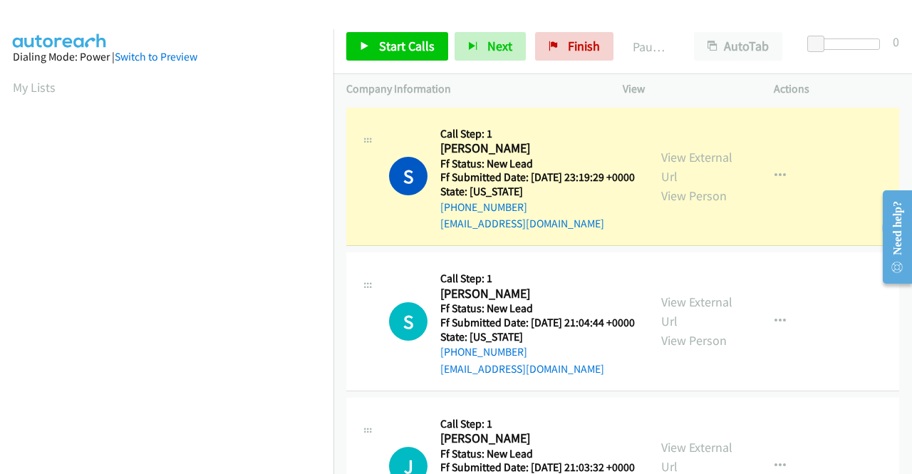
scroll to position [325, 0]
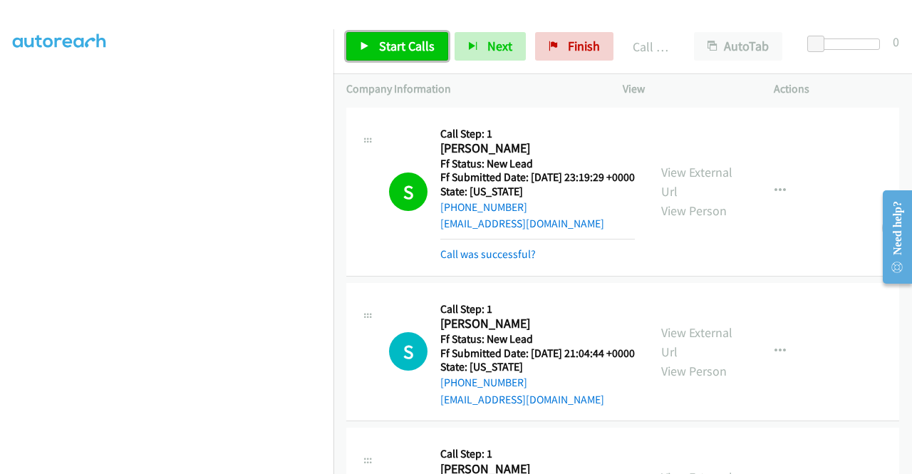
click at [413, 53] on span "Start Calls" at bounding box center [407, 46] width 56 height 16
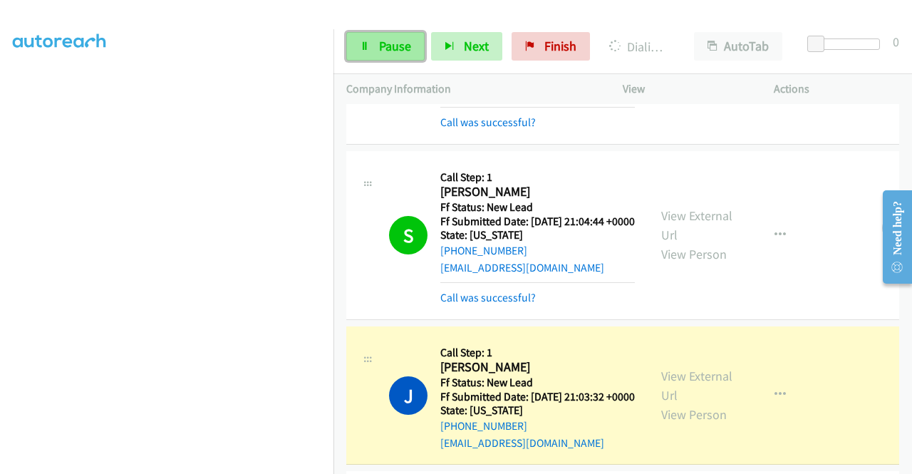
click at [365, 48] on icon at bounding box center [365, 47] width 10 height 10
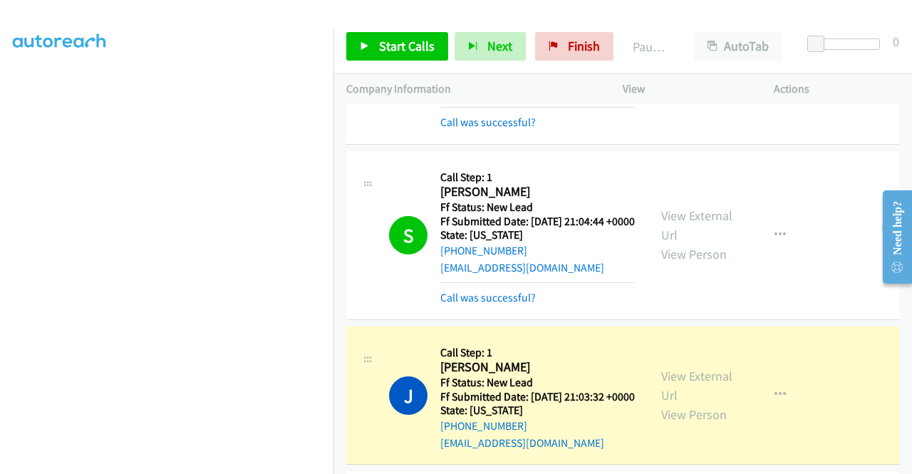
scroll to position [0, 0]
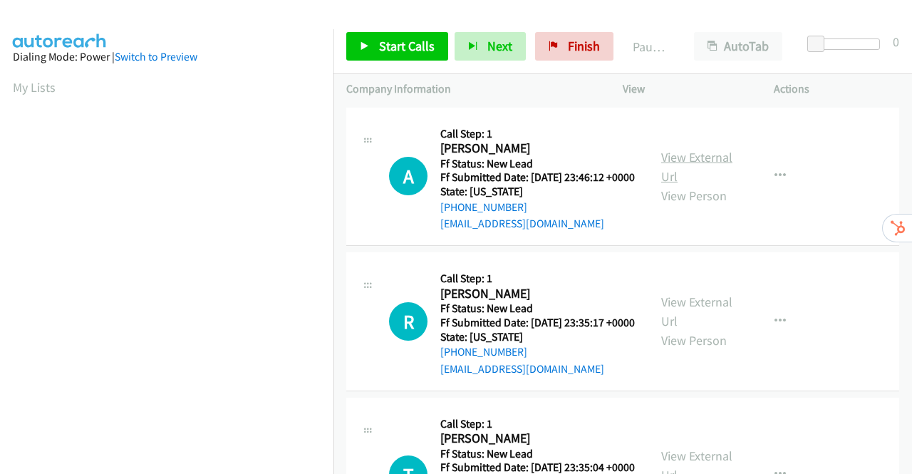
click at [692, 165] on link "View External Url" at bounding box center [696, 167] width 71 height 36
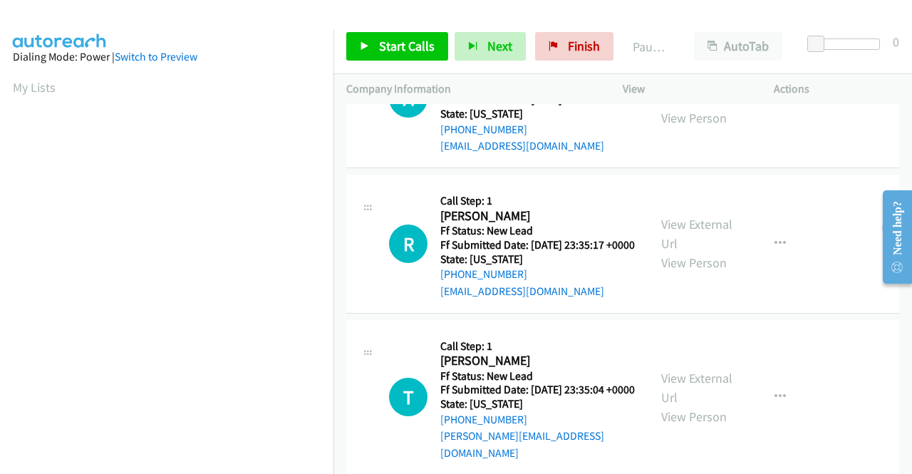
scroll to position [124, 0]
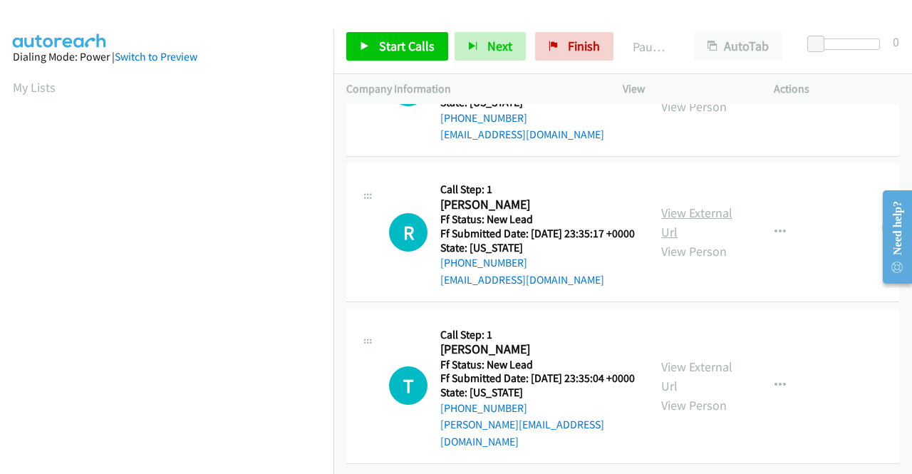
click at [705, 204] on link "View External Url" at bounding box center [696, 222] width 71 height 36
click at [700, 358] on link "View External Url" at bounding box center [696, 376] width 71 height 36
click at [379, 47] on span "Start Calls" at bounding box center [407, 46] width 56 height 16
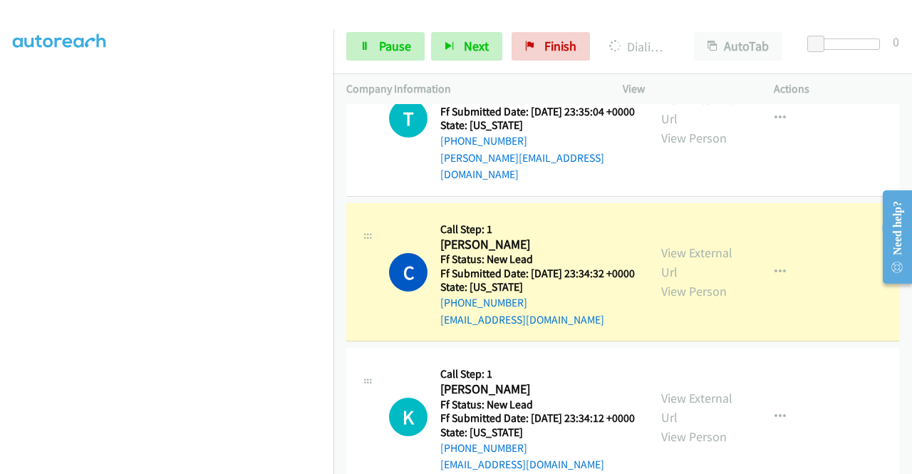
scroll to position [427, 0]
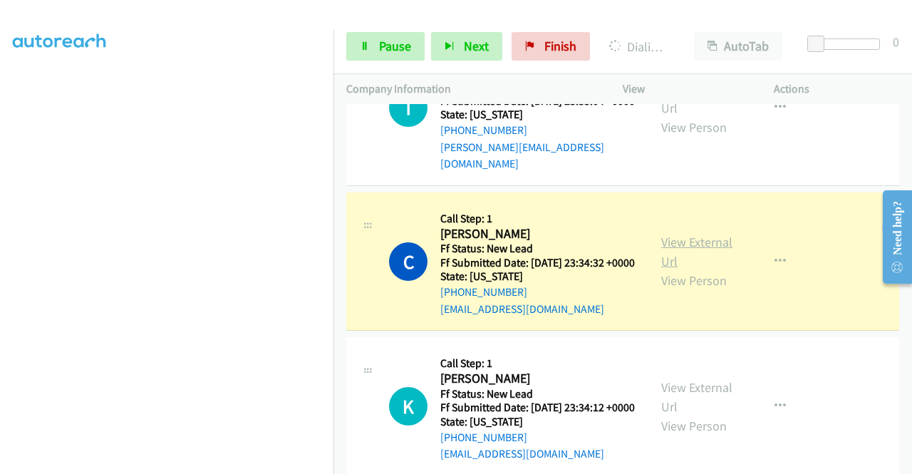
click at [707, 269] on link "View External Url" at bounding box center [696, 252] width 71 height 36
click at [382, 41] on span "Pause" at bounding box center [395, 46] width 32 height 16
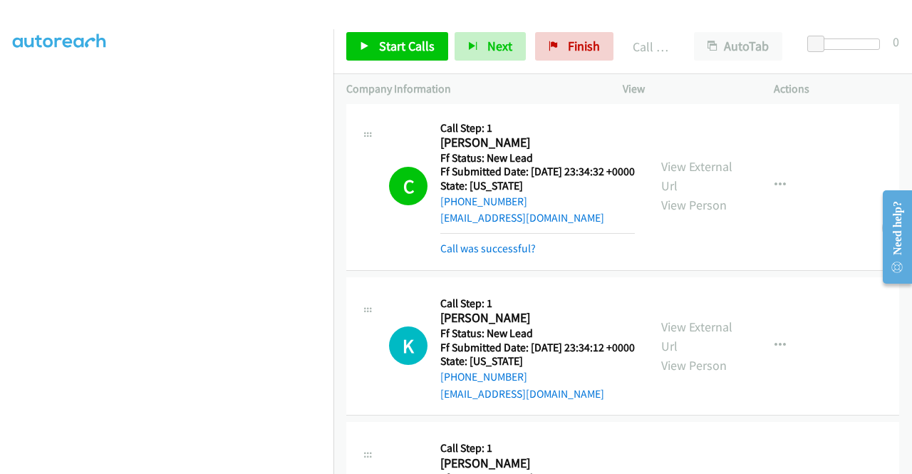
scroll to position [762, 0]
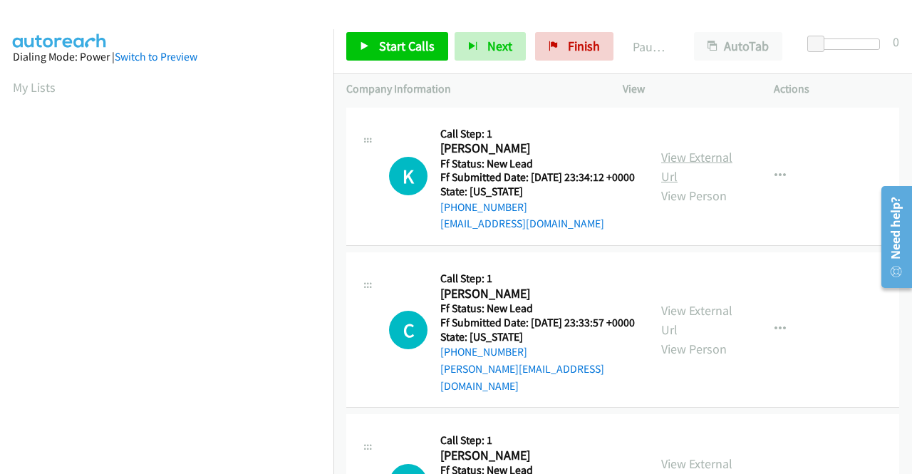
click at [707, 160] on link "View External Url" at bounding box center [696, 167] width 71 height 36
click at [685, 323] on link "View External Url" at bounding box center [696, 320] width 71 height 36
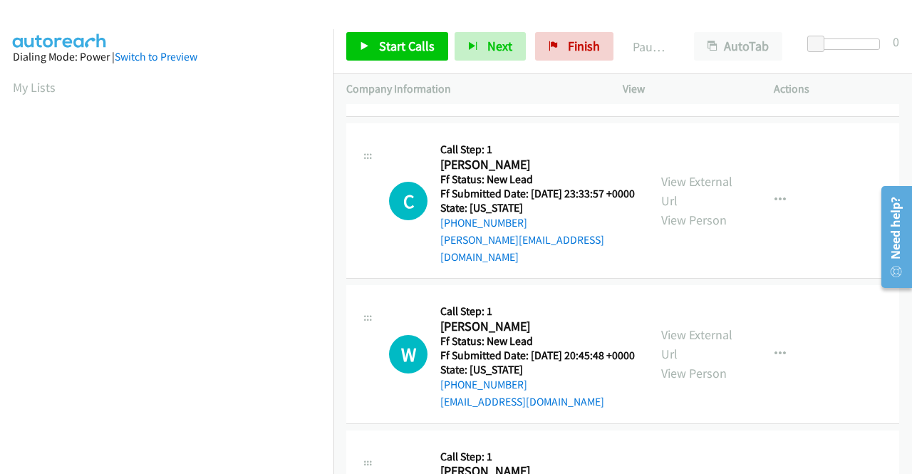
scroll to position [214, 0]
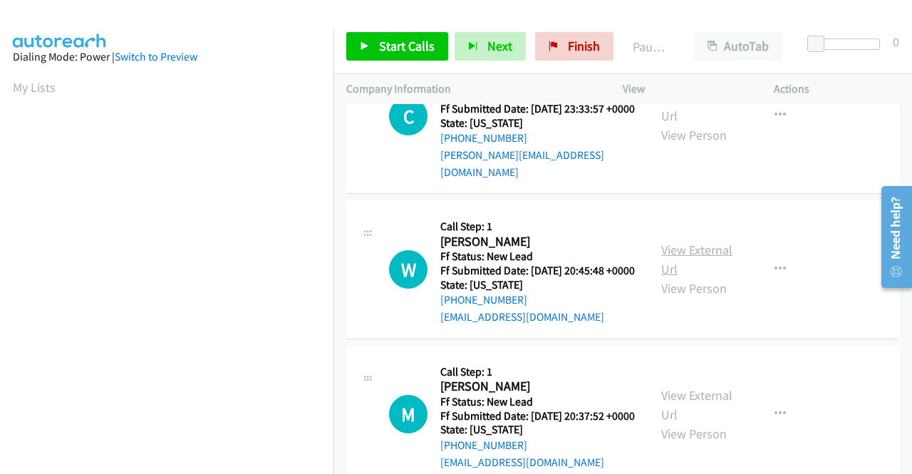
click at [673, 263] on link "View External Url" at bounding box center [696, 260] width 71 height 36
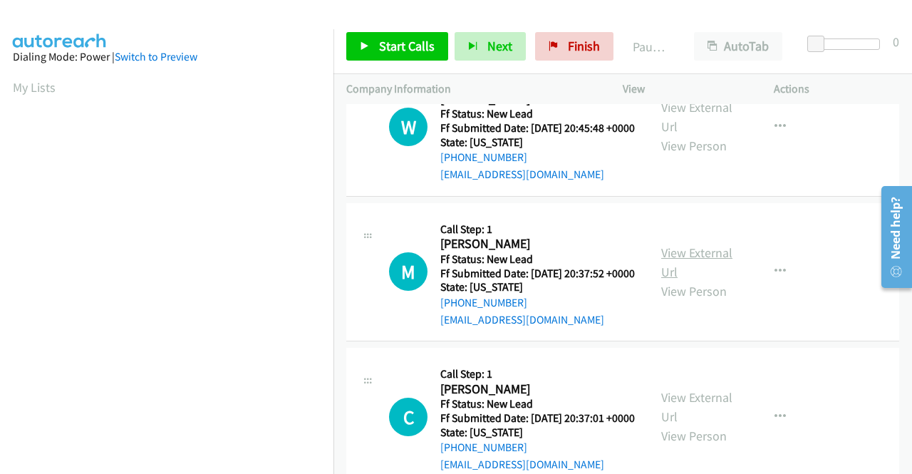
click at [694, 280] on link "View External Url" at bounding box center [696, 262] width 71 height 36
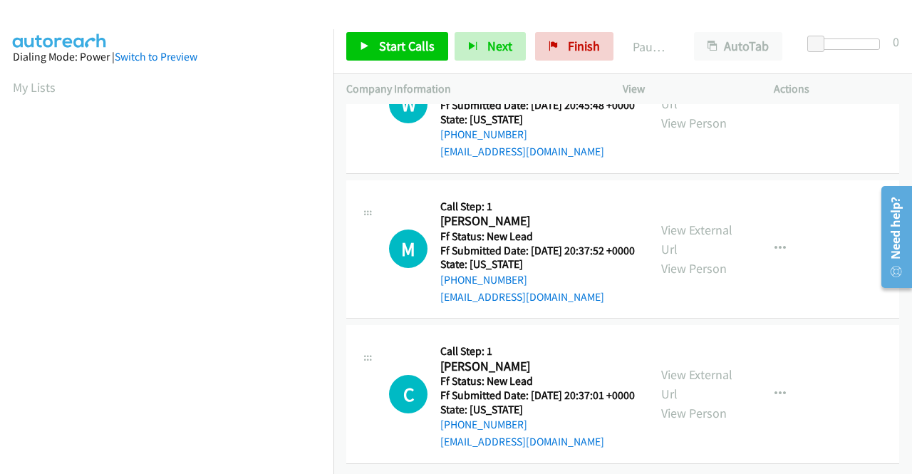
scroll to position [442, 0]
click at [675, 366] on link "View External Url" at bounding box center [696, 384] width 71 height 36
click at [363, 48] on icon at bounding box center [365, 47] width 10 height 10
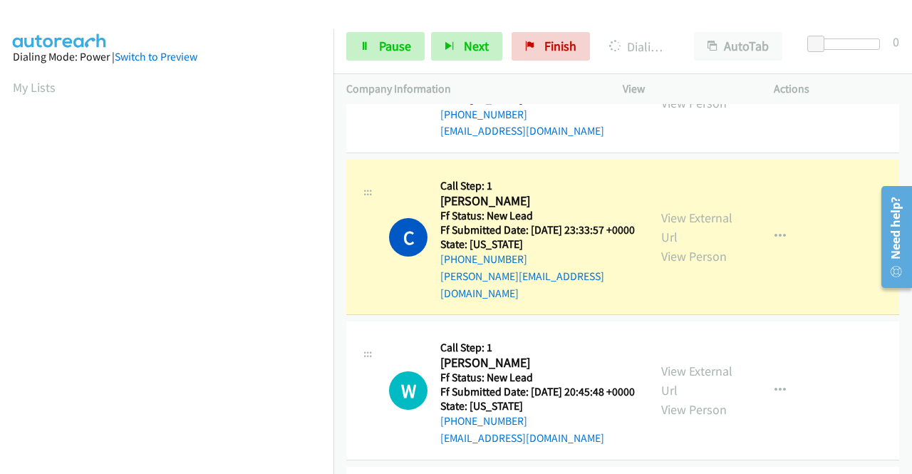
scroll to position [142, 0]
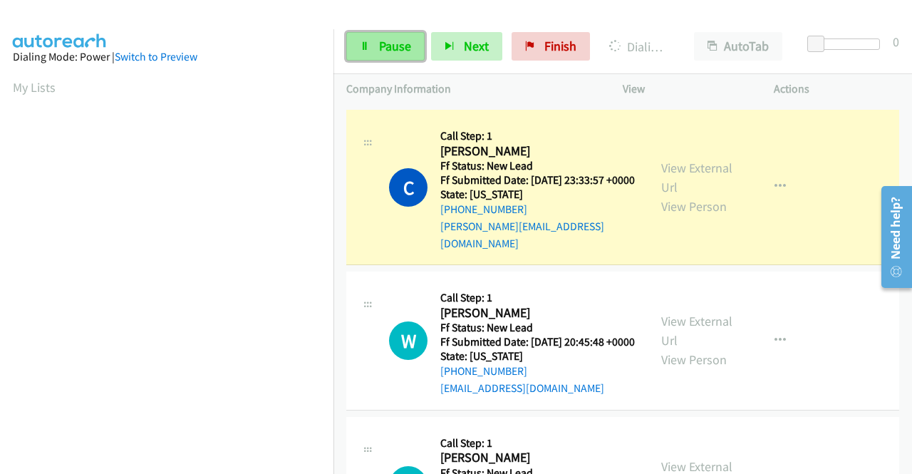
click at [387, 56] on link "Pause" at bounding box center [385, 46] width 78 height 28
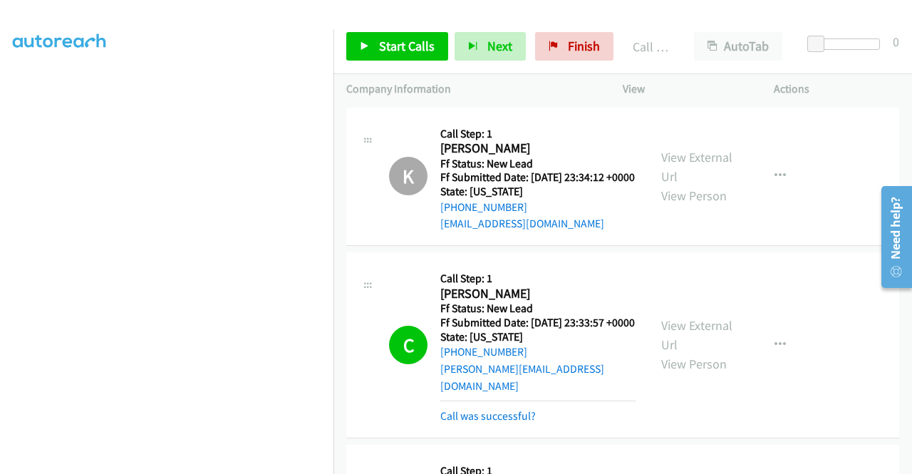
scroll to position [325, 0]
click at [391, 36] on link "Start Calls" at bounding box center [397, 46] width 102 height 28
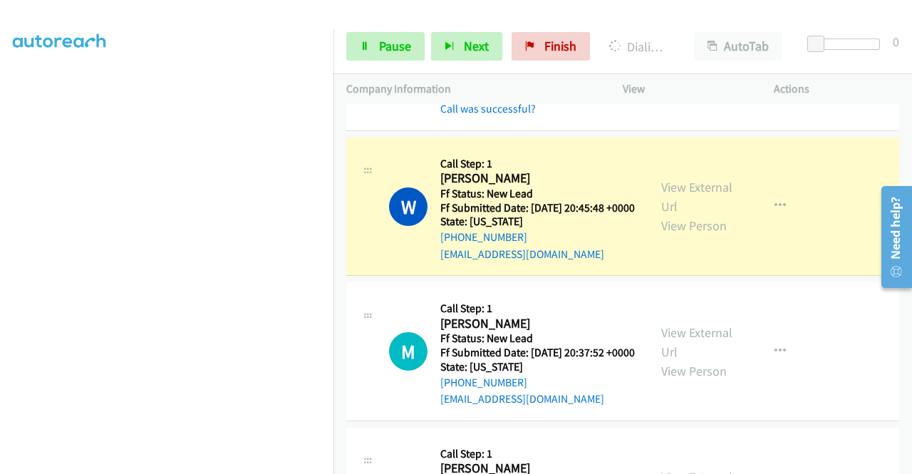
scroll to position [329, 0]
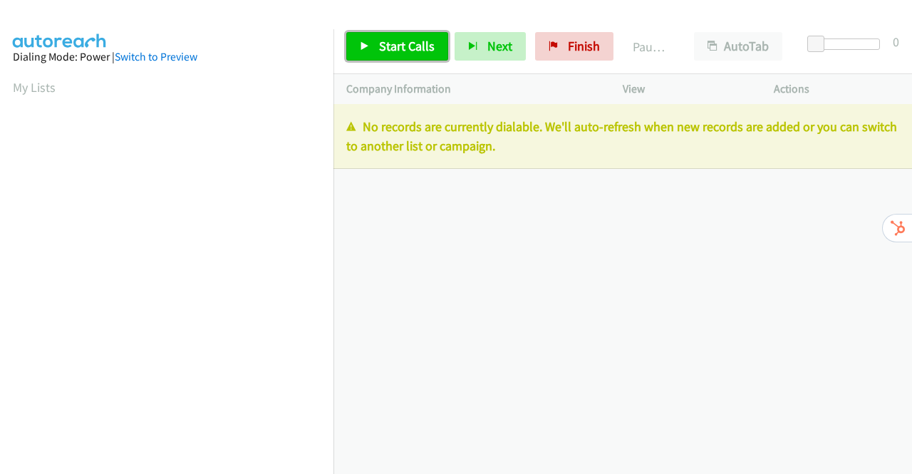
click at [386, 43] on span "Start Calls" at bounding box center [407, 46] width 56 height 16
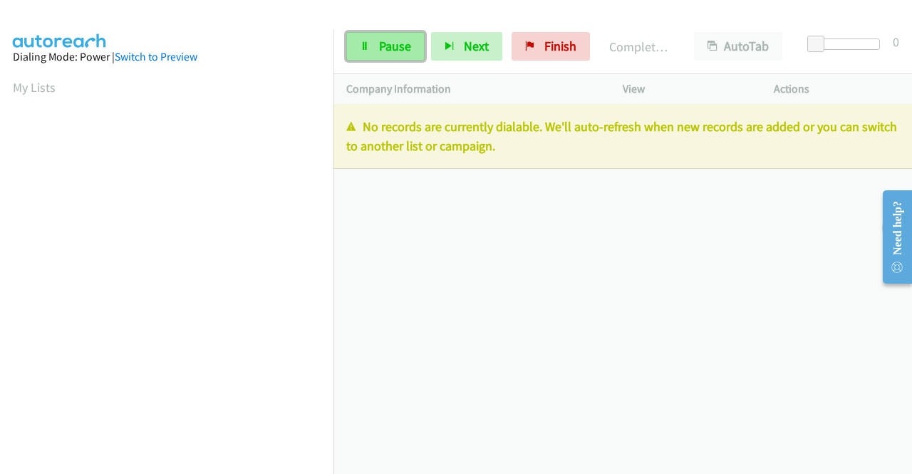
click at [377, 45] on link "Pause" at bounding box center [385, 46] width 78 height 28
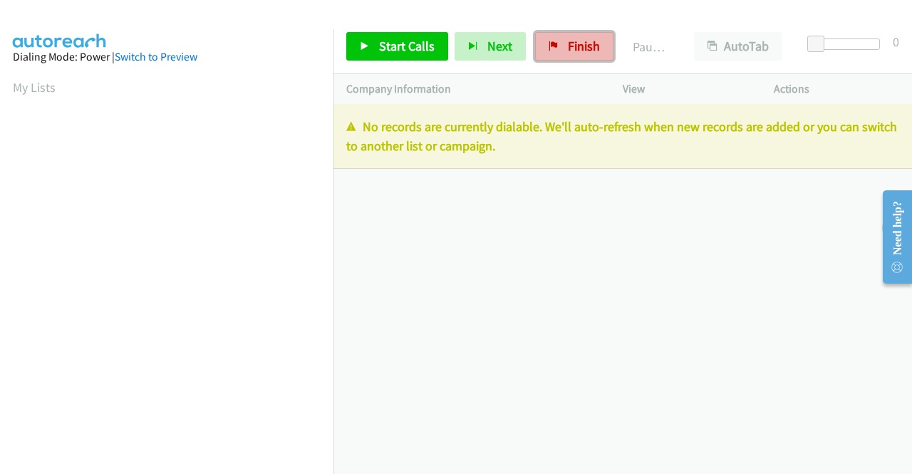
click at [567, 37] on link "Finish" at bounding box center [574, 46] width 78 height 28
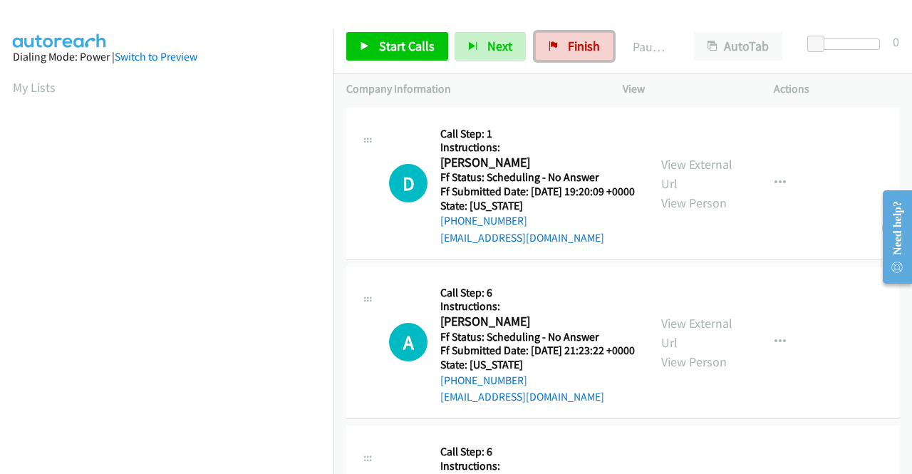
drag, startPoint x: 589, startPoint y: 53, endPoint x: 489, endPoint y: 76, distance: 103.2
click at [588, 53] on span "Finish" at bounding box center [584, 46] width 32 height 16
click at [683, 174] on link "View External Url" at bounding box center [696, 174] width 71 height 36
click at [695, 343] on link "View External Url" at bounding box center [696, 333] width 71 height 36
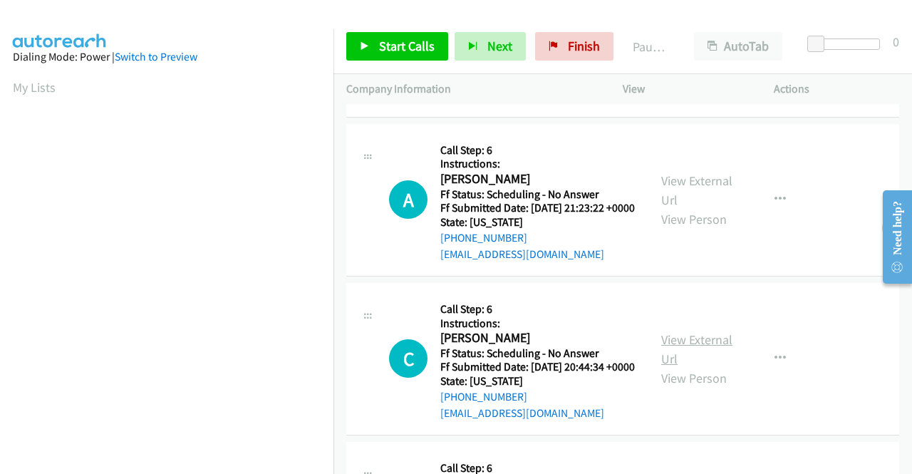
click at [701, 367] on link "View External Url" at bounding box center [696, 349] width 71 height 36
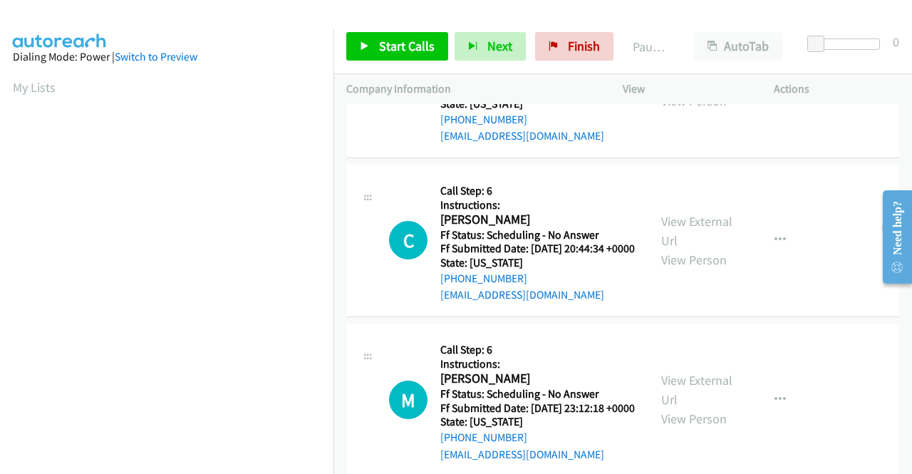
scroll to position [356, 0]
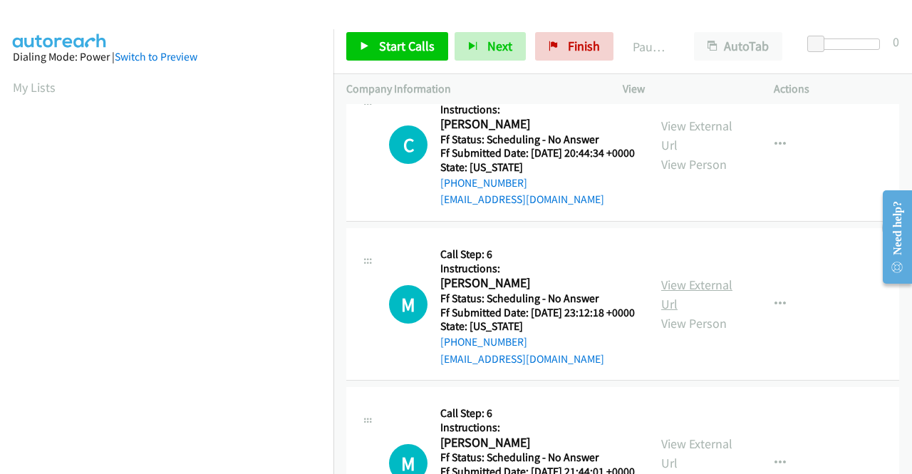
click at [674, 312] on link "View External Url" at bounding box center [696, 294] width 71 height 36
click at [369, 43] on icon at bounding box center [365, 47] width 10 height 10
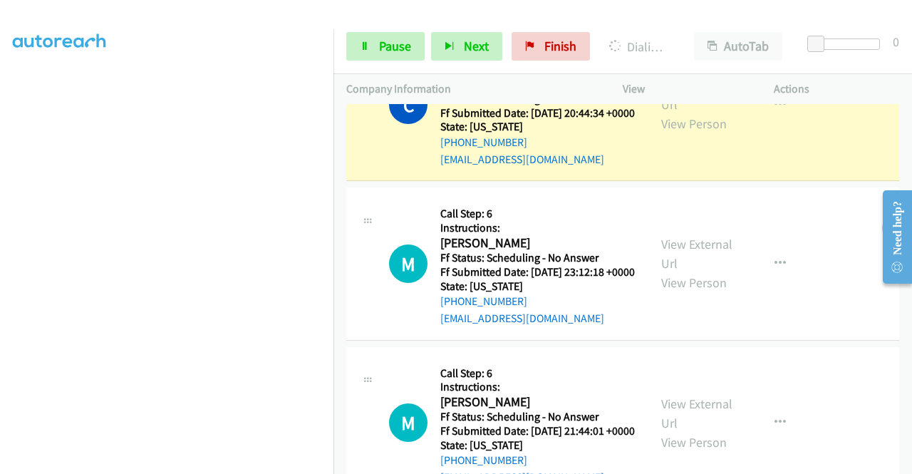
scroll to position [529, 0]
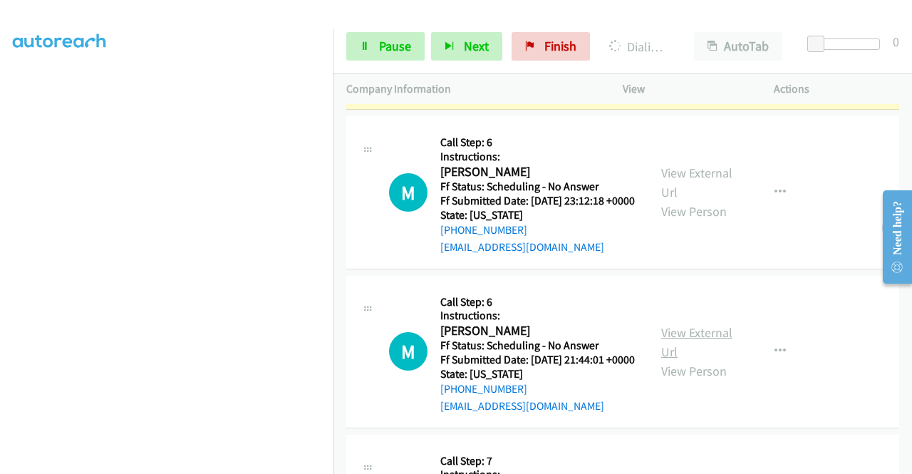
click at [683, 360] on link "View External Url" at bounding box center [696, 342] width 71 height 36
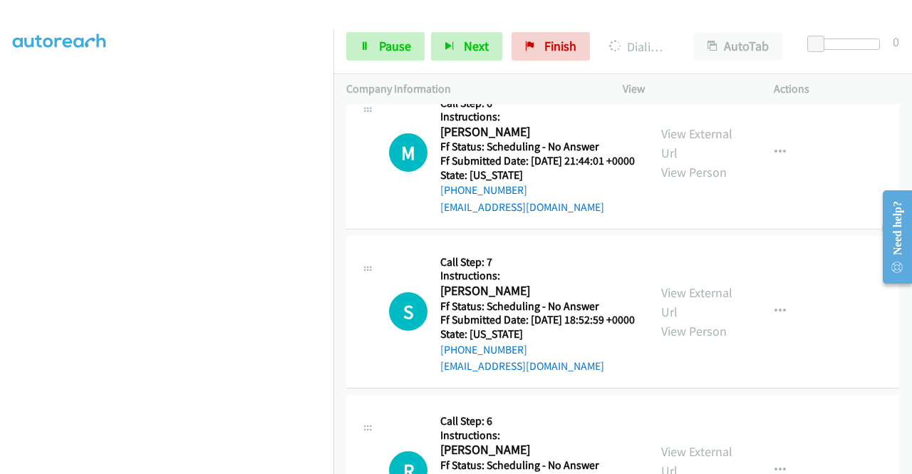
scroll to position [742, 0]
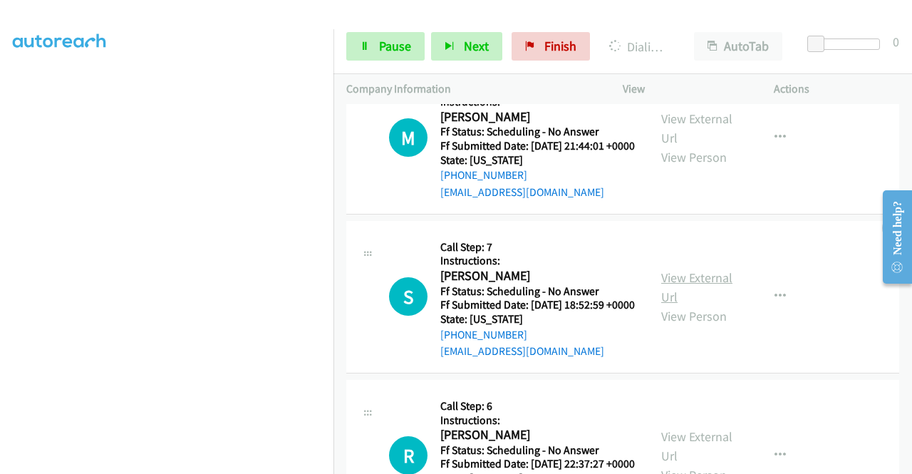
click at [678, 305] on link "View External Url" at bounding box center [696, 287] width 71 height 36
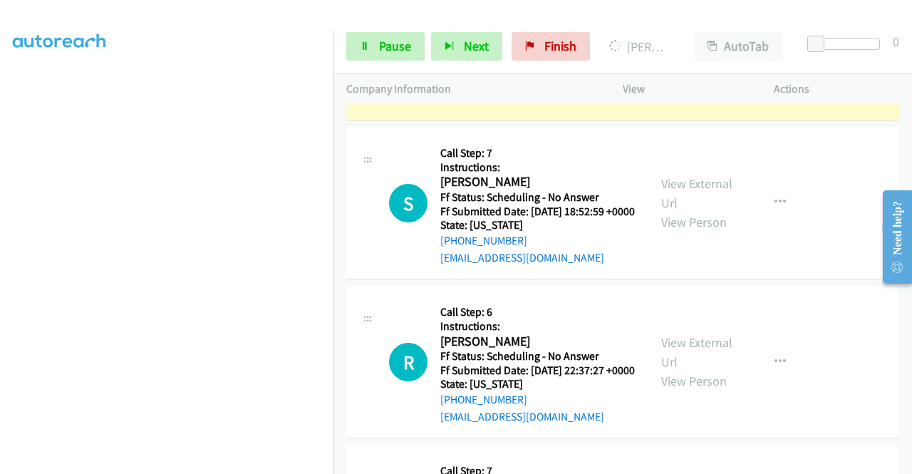
scroll to position [956, 0]
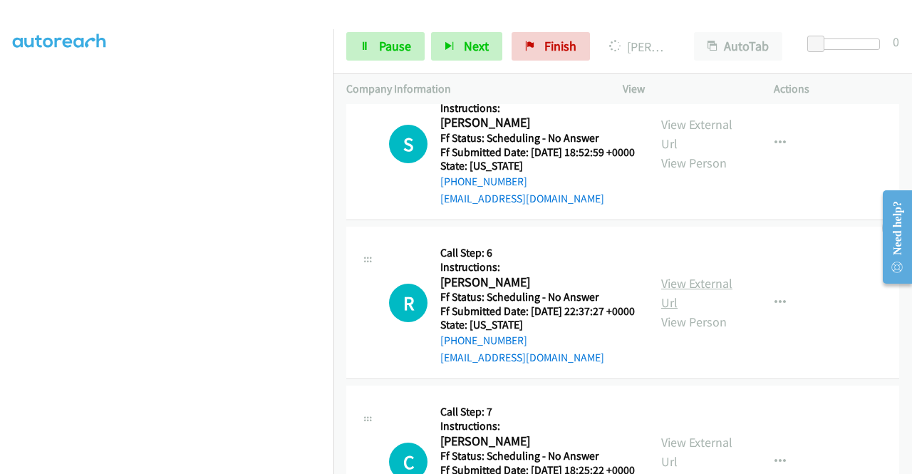
click at [685, 311] on link "View External Url" at bounding box center [696, 293] width 71 height 36
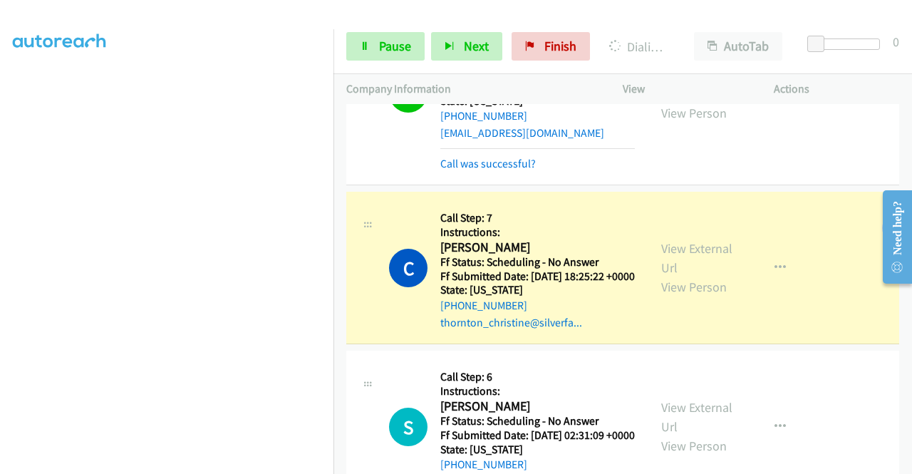
scroll to position [1455, 0]
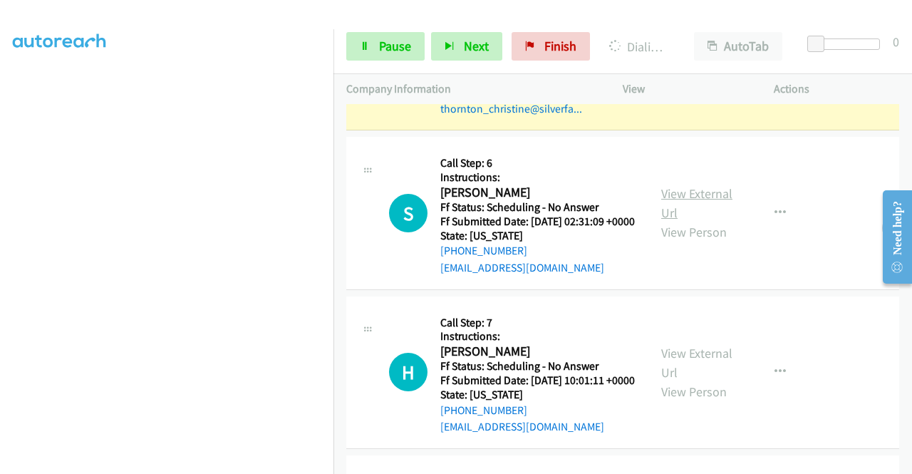
click at [673, 221] on link "View External Url" at bounding box center [696, 203] width 71 height 36
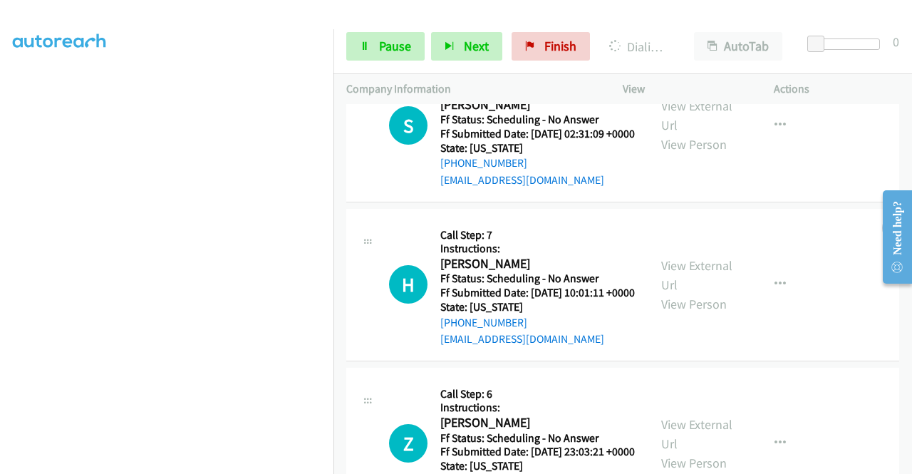
scroll to position [1669, 0]
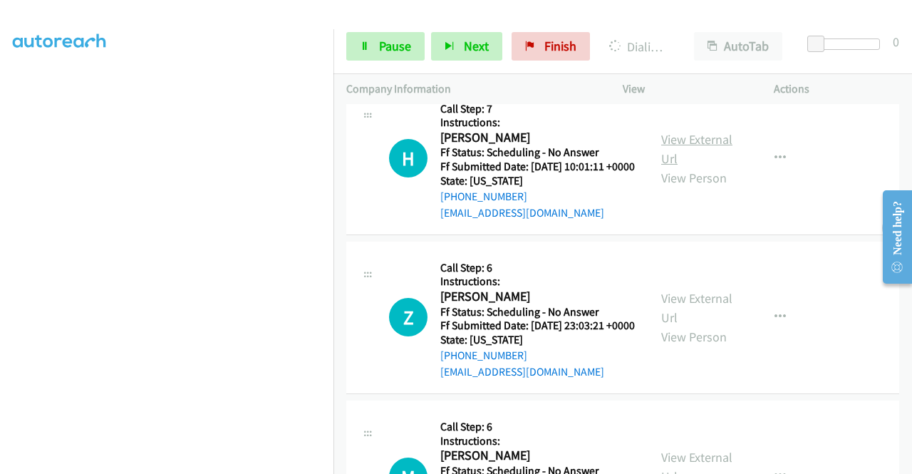
click at [672, 167] on link "View External Url" at bounding box center [696, 149] width 71 height 36
click at [684, 326] on link "View External Url" at bounding box center [696, 308] width 71 height 36
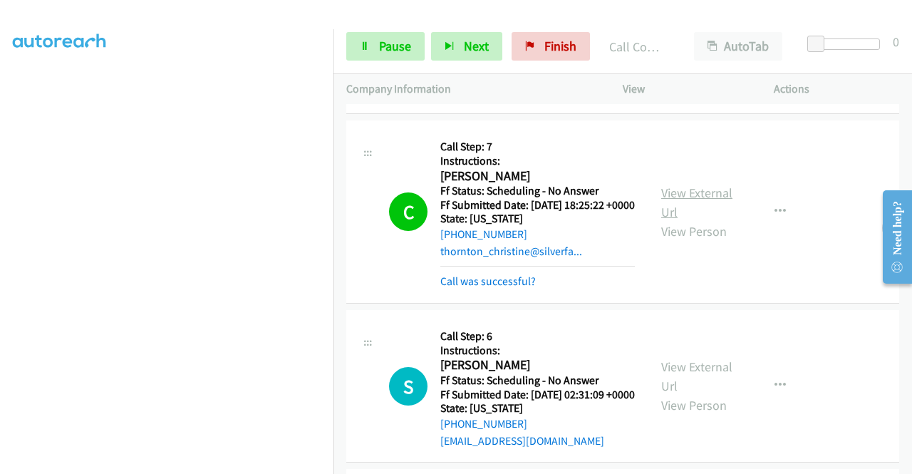
scroll to position [1455, 0]
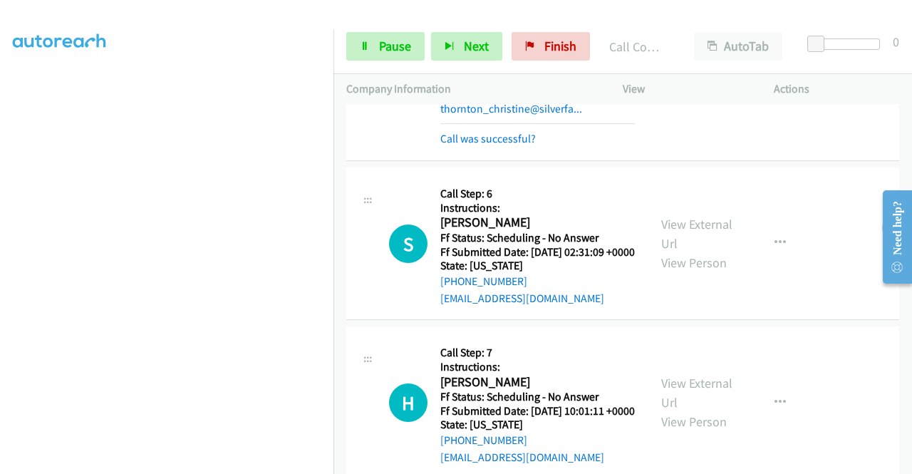
click at [705, 78] on link "View External Url" at bounding box center [696, 60] width 71 height 36
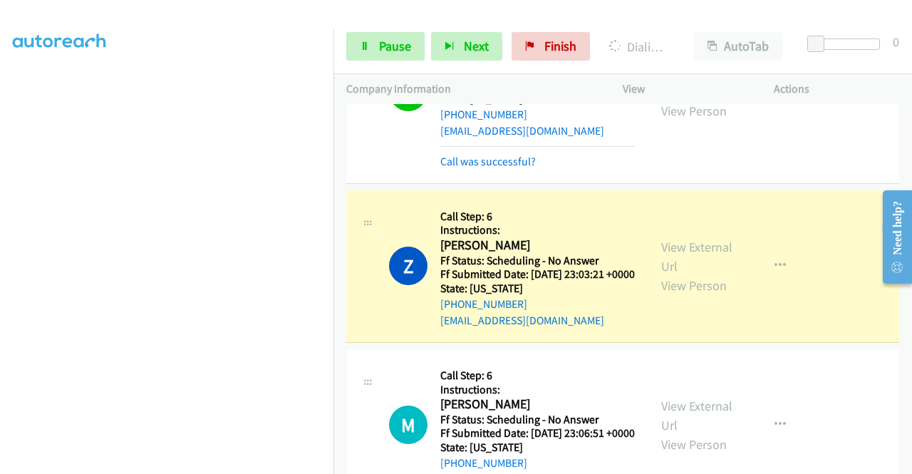
scroll to position [325, 0]
drag, startPoint x: 386, startPoint y: 42, endPoint x: 405, endPoint y: 56, distance: 23.9
click at [386, 42] on span "Pause" at bounding box center [395, 46] width 32 height 16
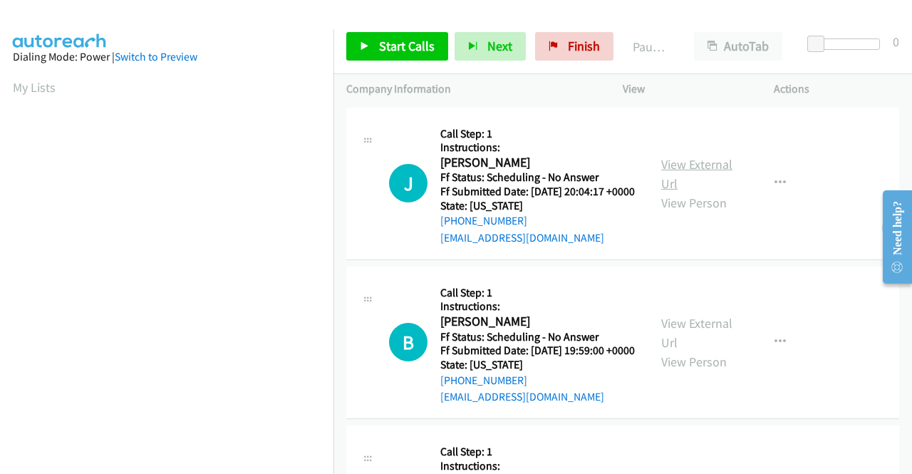
click at [686, 170] on link "View External Url" at bounding box center [696, 174] width 71 height 36
click at [688, 345] on link "View External Url" at bounding box center [696, 333] width 71 height 36
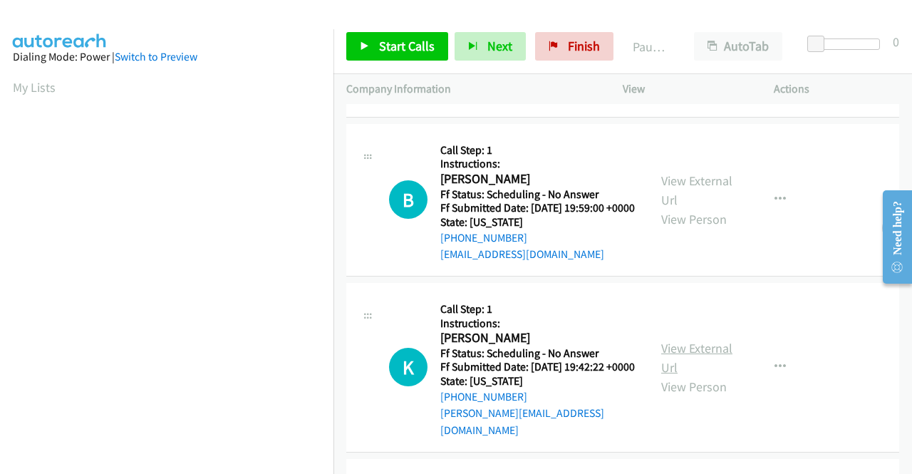
click at [695, 375] on link "View External Url" at bounding box center [696, 358] width 71 height 36
click at [399, 43] on span "Start Calls" at bounding box center [407, 46] width 56 height 16
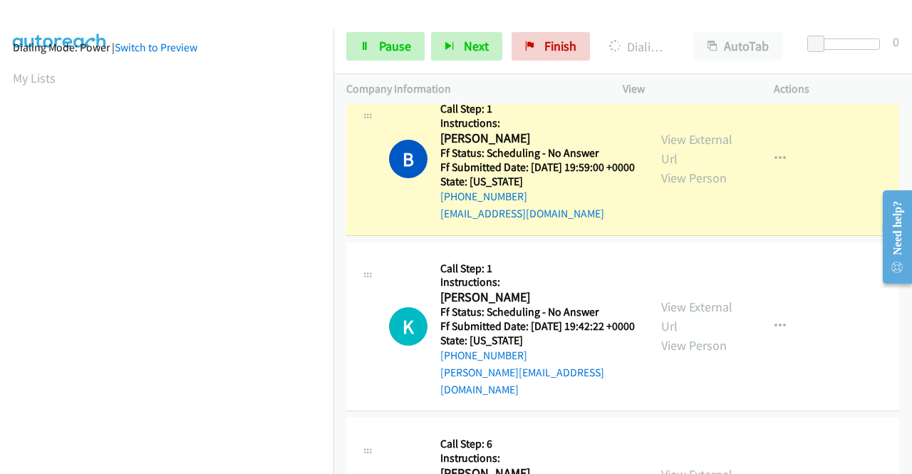
scroll to position [0, 0]
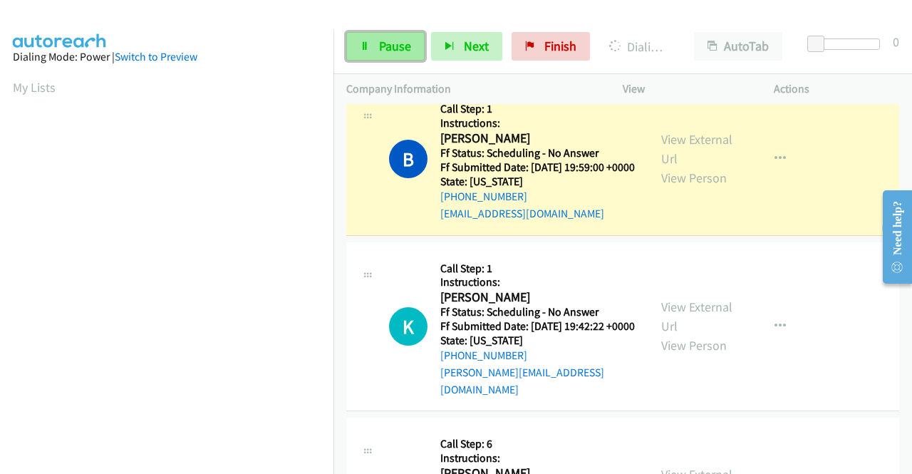
click at [395, 48] on span "Pause" at bounding box center [395, 46] width 32 height 16
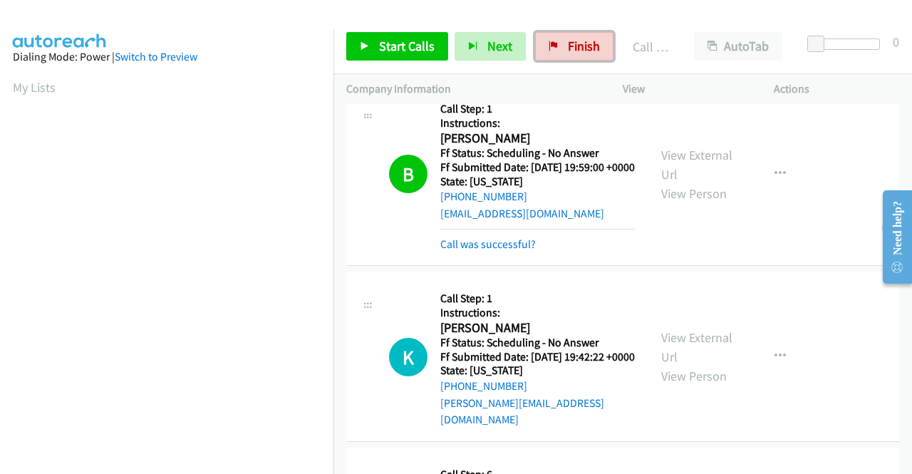
drag, startPoint x: 564, startPoint y: 49, endPoint x: 573, endPoint y: 63, distance: 16.6
click at [568, 49] on span "Finish" at bounding box center [584, 46] width 32 height 16
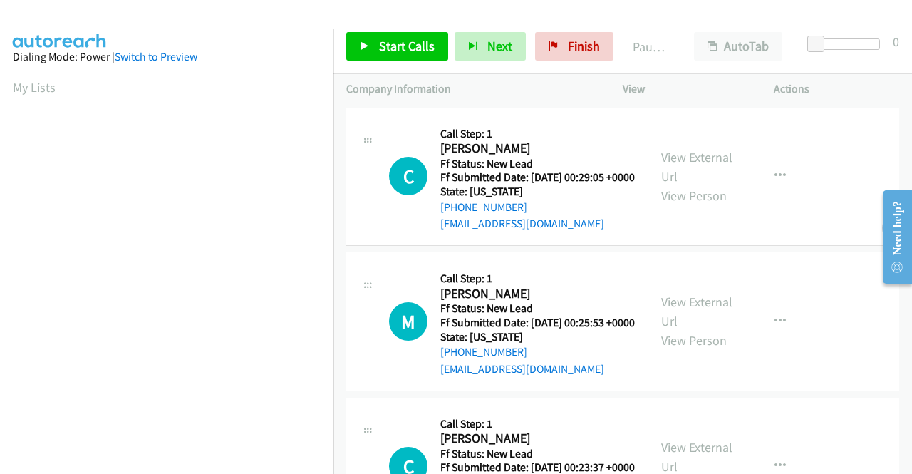
click at [703, 167] on link "View External Url" at bounding box center [696, 167] width 71 height 36
click at [703, 323] on link "View External Url" at bounding box center [696, 312] width 71 height 36
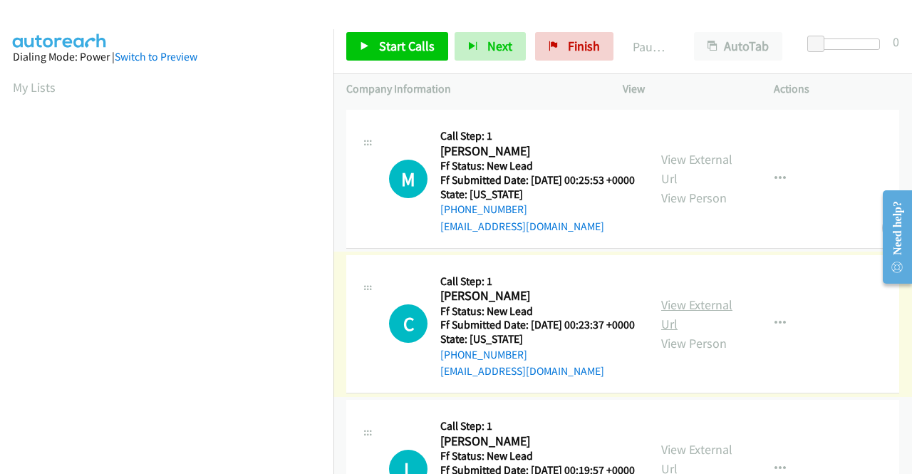
click at [694, 332] on link "View External Url" at bounding box center [696, 314] width 71 height 36
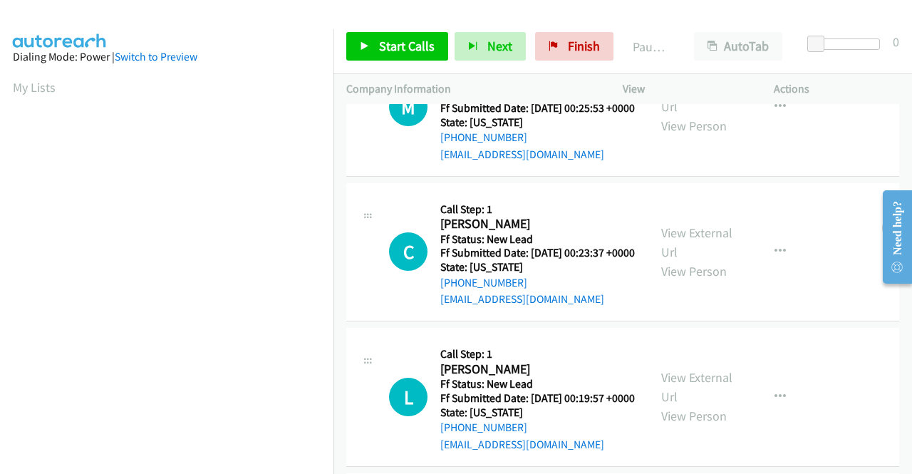
scroll to position [356, 0]
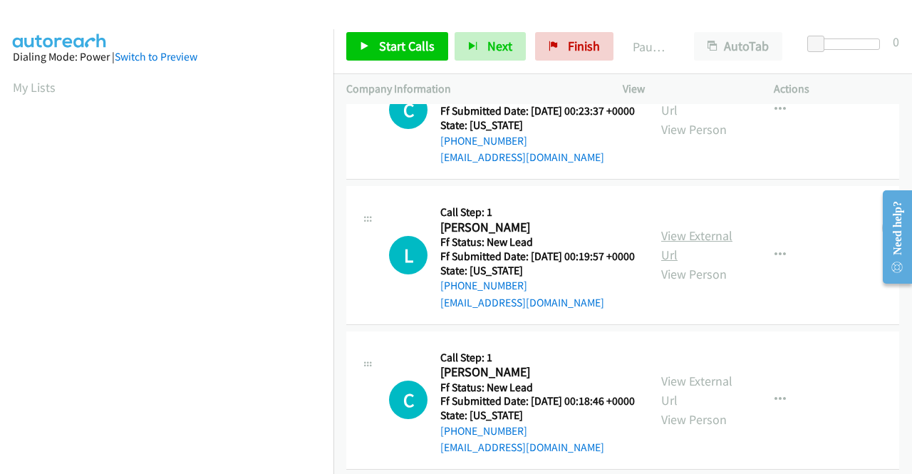
click at [671, 263] on link "View External Url" at bounding box center [696, 245] width 71 height 36
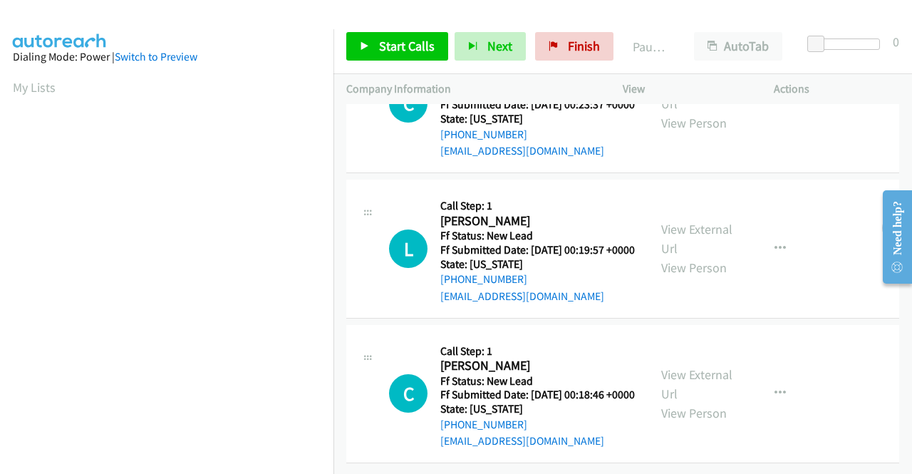
scroll to position [442, 0]
click at [695, 366] on link "View External Url" at bounding box center [696, 384] width 71 height 36
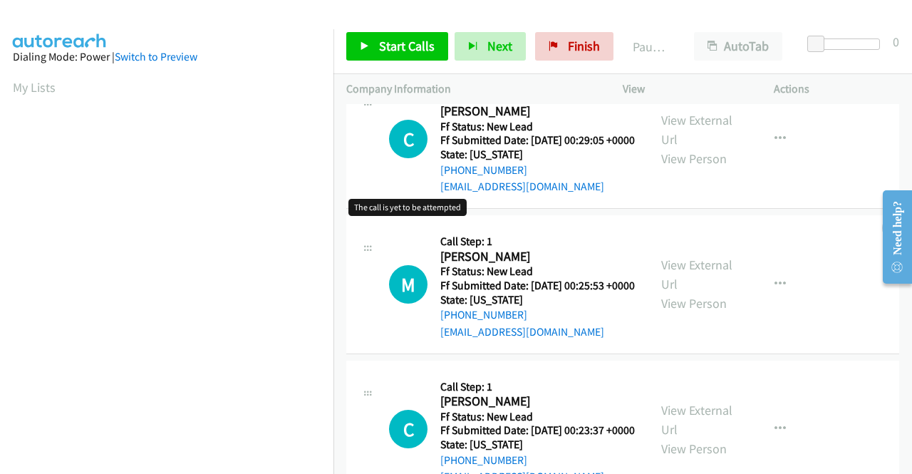
scroll to position [0, 0]
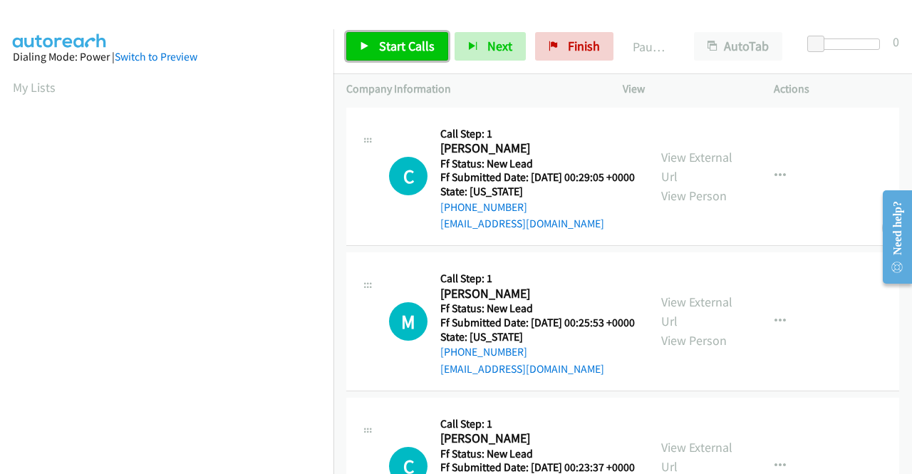
click at [405, 45] on span "Start Calls" at bounding box center [407, 46] width 56 height 16
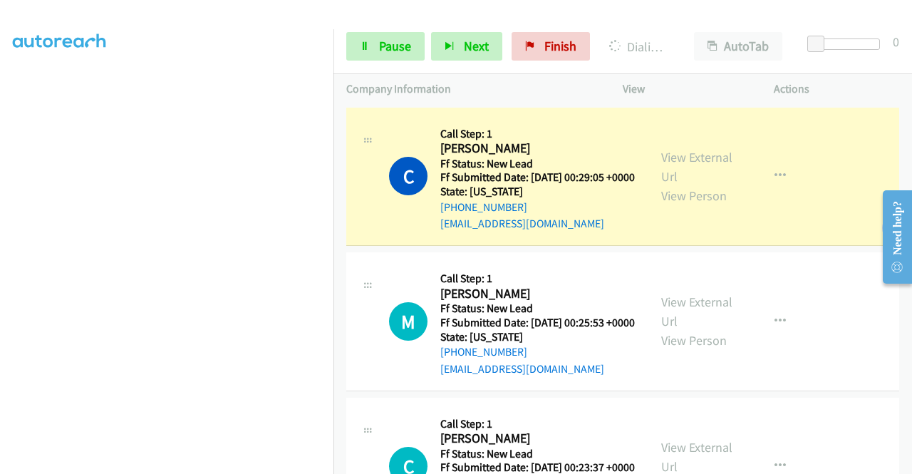
scroll to position [294, 0]
click at [376, 47] on link "Pause" at bounding box center [385, 46] width 78 height 28
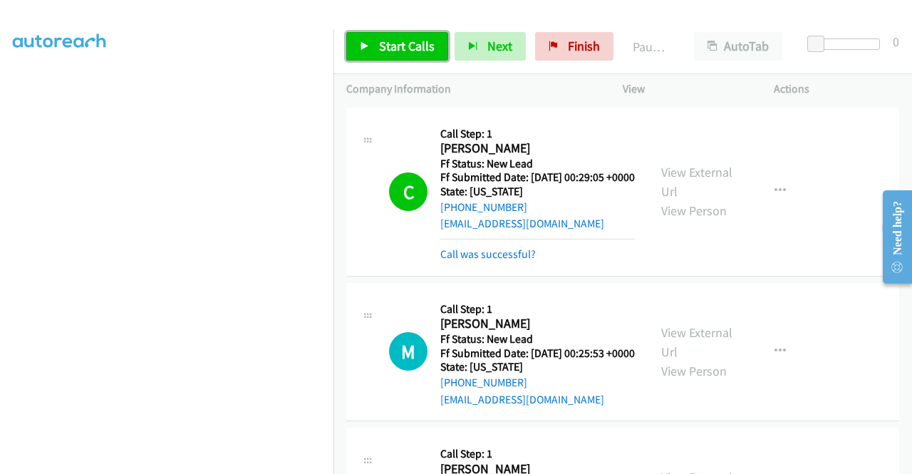
click at [389, 46] on span "Start Calls" at bounding box center [407, 46] width 56 height 16
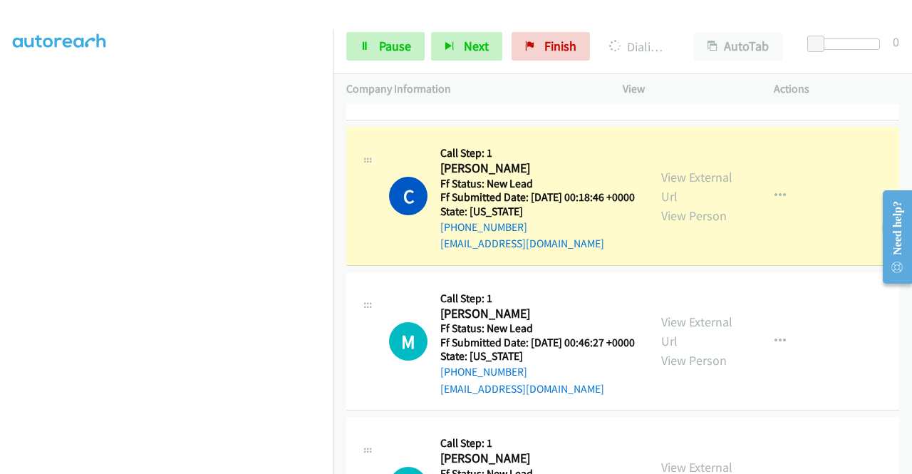
scroll to position [573, 0]
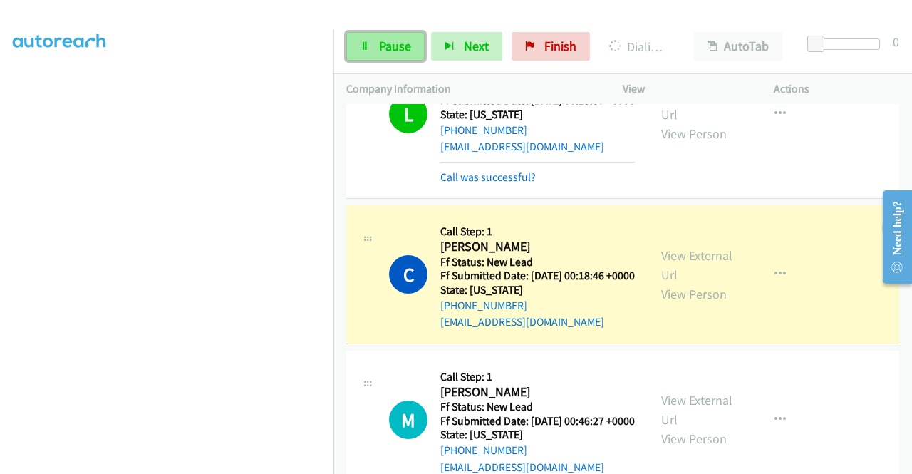
click at [390, 46] on span "Pause" at bounding box center [395, 46] width 32 height 16
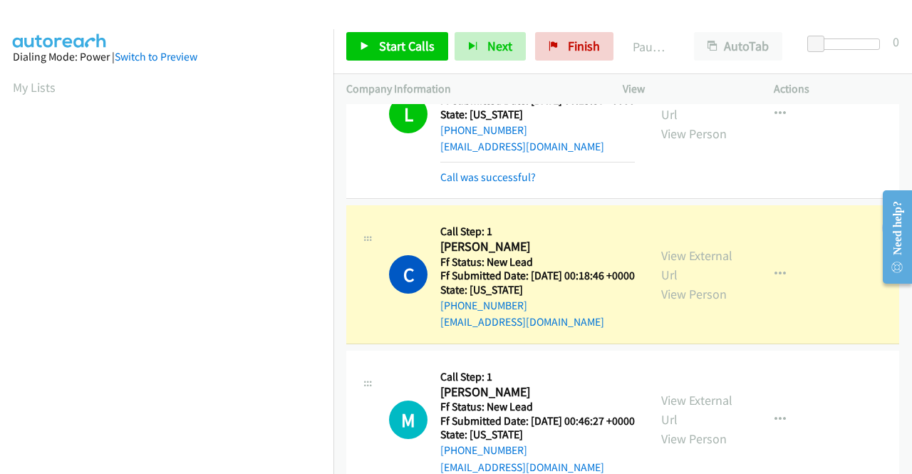
scroll to position [325, 0]
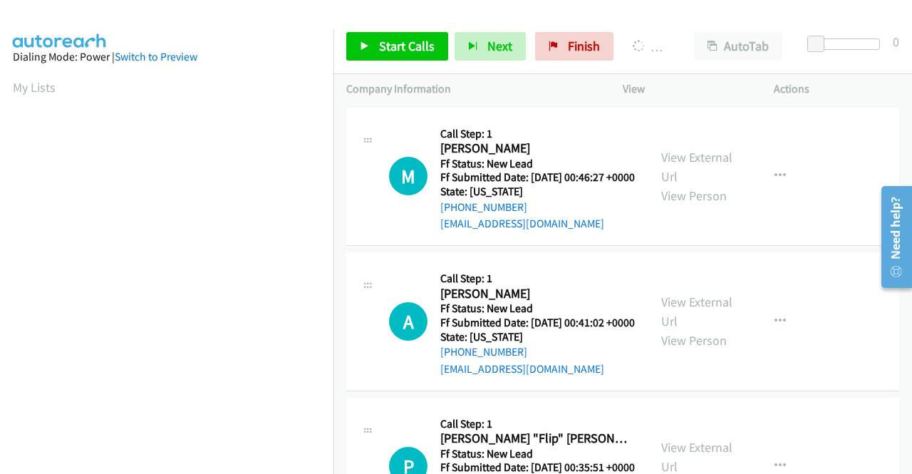
scroll to position [325, 0]
click at [561, 39] on link "Finish" at bounding box center [574, 46] width 78 height 28
